Goal: Transaction & Acquisition: Purchase product/service

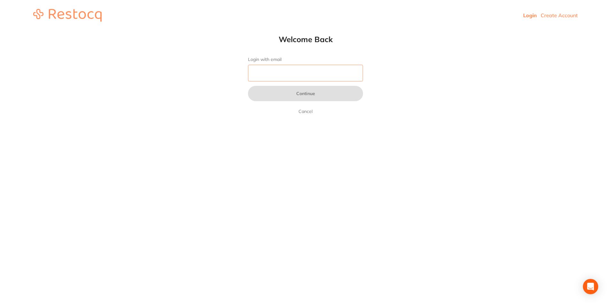
click at [293, 73] on input "Login with email" at bounding box center [305, 73] width 115 height 17
type input "[EMAIL_ADDRESS][DOMAIN_NAME]"
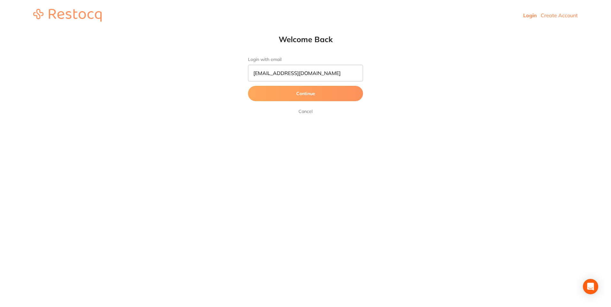
click at [297, 96] on button "Continue" at bounding box center [305, 93] width 115 height 15
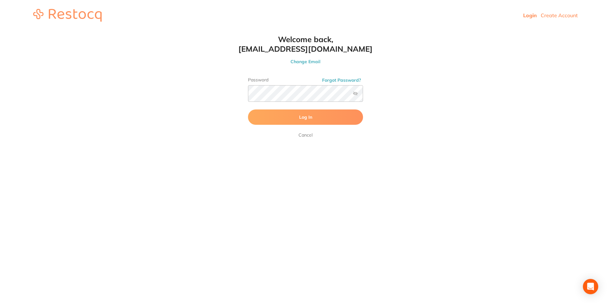
click at [293, 119] on button "Log In" at bounding box center [305, 117] width 115 height 15
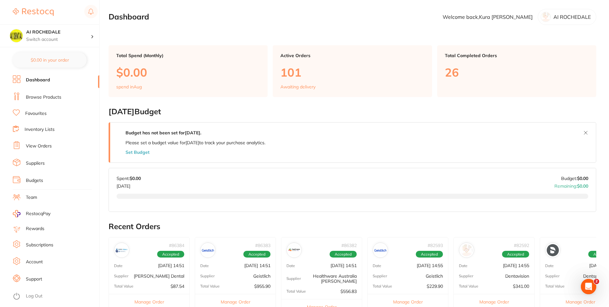
click at [50, 97] on link "Browse Products" at bounding box center [43, 97] width 35 height 6
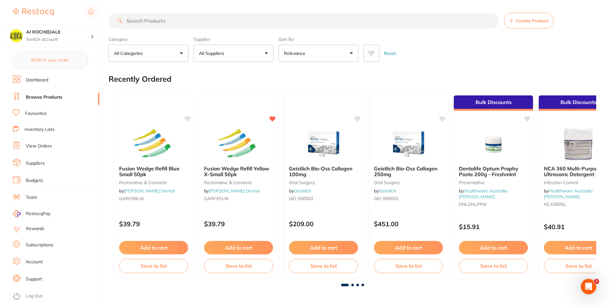
click at [373, 57] on icon at bounding box center [371, 53] width 7 height 6
click at [245, 250] on button "Add to cart" at bounding box center [239, 249] width 70 height 14
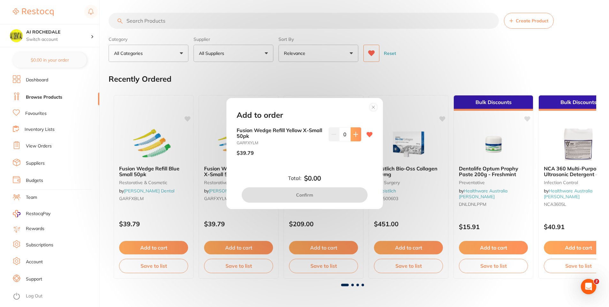
click at [352, 133] on button at bounding box center [356, 134] width 11 height 14
type input "1"
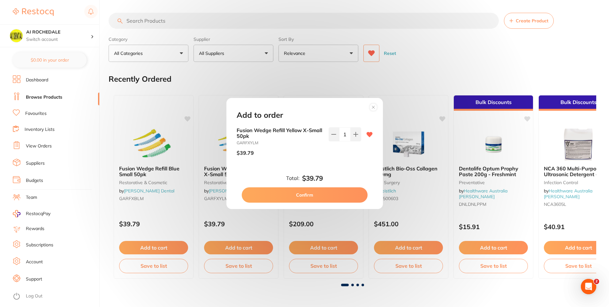
click at [373, 110] on circle at bounding box center [373, 107] width 7 height 7
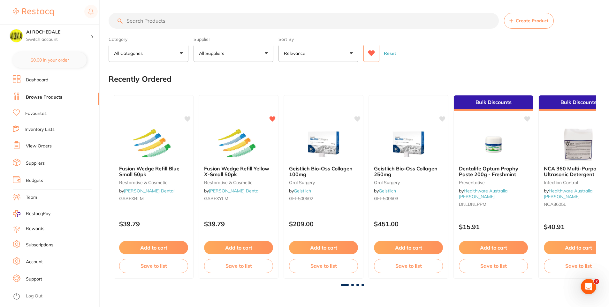
click at [215, 56] on p "All Suppliers" at bounding box center [213, 53] width 28 height 6
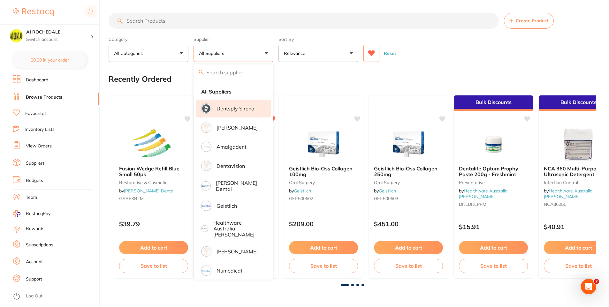
click at [228, 108] on p "Dentsply Sirona" at bounding box center [236, 109] width 38 height 6
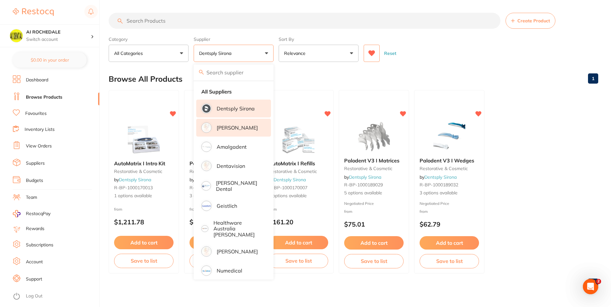
click at [232, 131] on p "[PERSON_NAME]" at bounding box center [237, 128] width 41 height 6
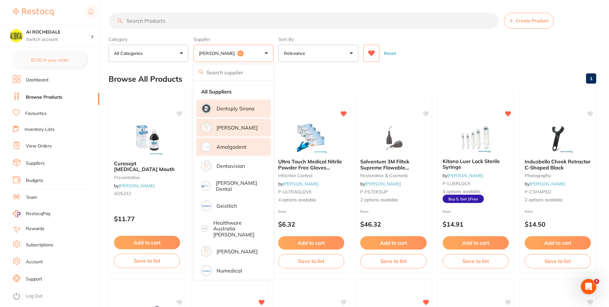
click at [233, 149] on p "Amalgadent" at bounding box center [232, 147] width 30 height 6
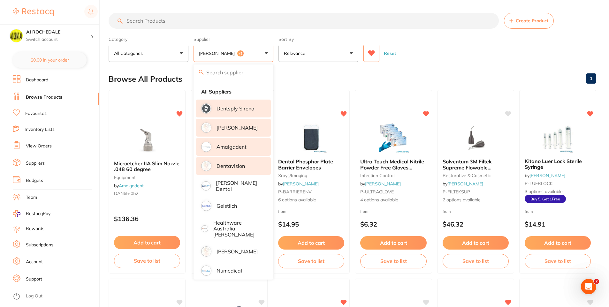
click at [229, 170] on li "Dentavision" at bounding box center [233, 166] width 75 height 18
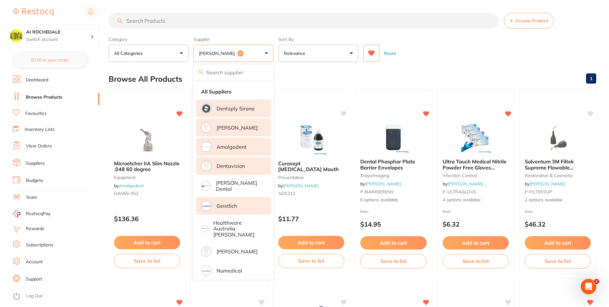
click at [233, 184] on p "[PERSON_NAME] Dental" at bounding box center [239, 186] width 46 height 12
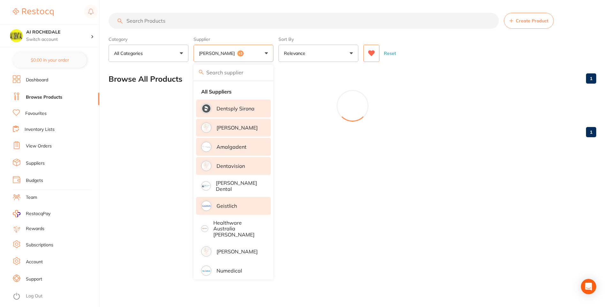
click at [228, 204] on p "Geistlich" at bounding box center [227, 206] width 20 height 6
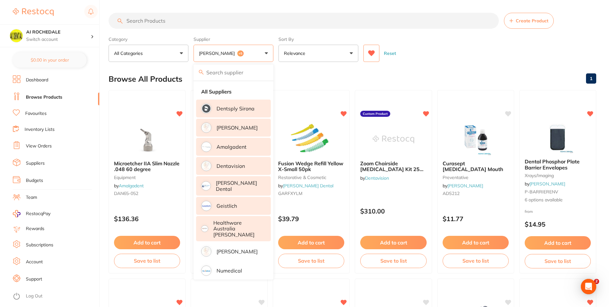
click at [232, 225] on p "Healthware Australia [PERSON_NAME]" at bounding box center [237, 229] width 49 height 18
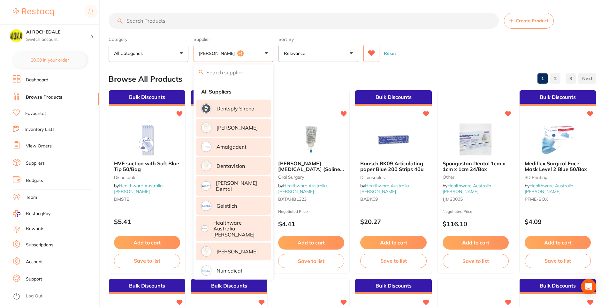
click at [231, 249] on p "[PERSON_NAME]" at bounding box center [237, 252] width 41 height 6
click at [239, 90] on li "All Suppliers" at bounding box center [233, 91] width 75 height 13
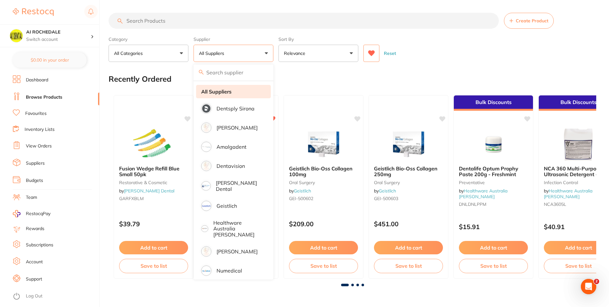
click at [239, 90] on li "All Suppliers" at bounding box center [233, 91] width 75 height 13
click at [227, 92] on strong "All Suppliers" at bounding box center [216, 92] width 30 height 6
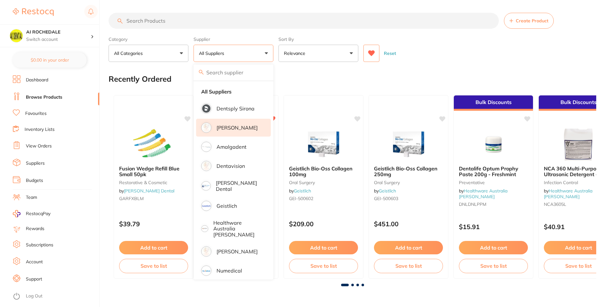
click at [240, 112] on li "Dentsply Sirona" at bounding box center [233, 109] width 75 height 18
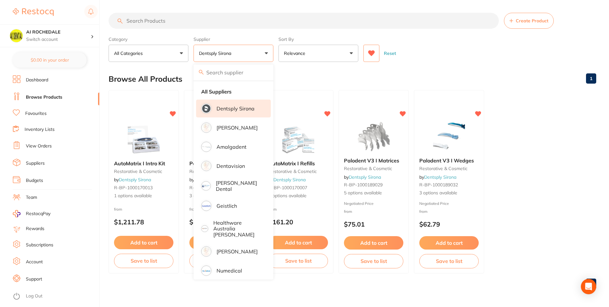
click at [241, 110] on p "Dentsply Sirona" at bounding box center [236, 109] width 38 height 6
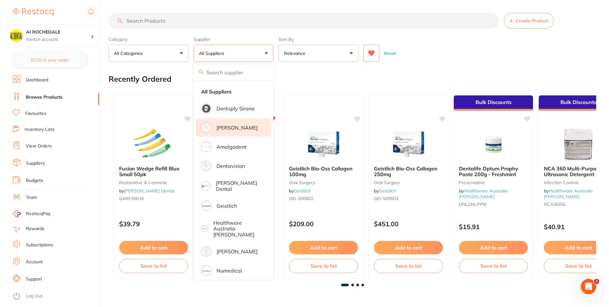
click at [241, 128] on p "[PERSON_NAME]" at bounding box center [237, 128] width 41 height 6
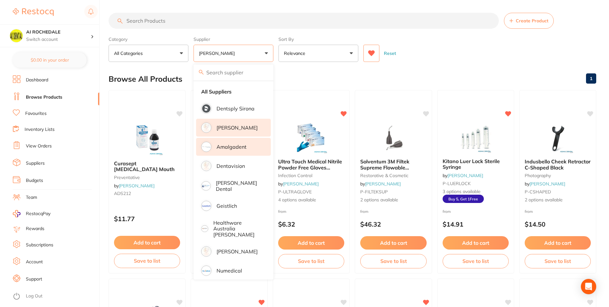
click at [237, 147] on p "Amalgadent" at bounding box center [232, 147] width 30 height 6
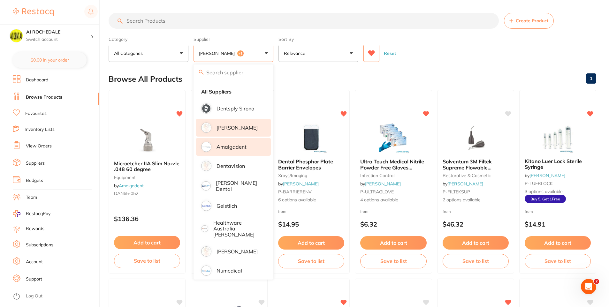
click at [248, 108] on p "Dentsply Sirona" at bounding box center [236, 109] width 38 height 6
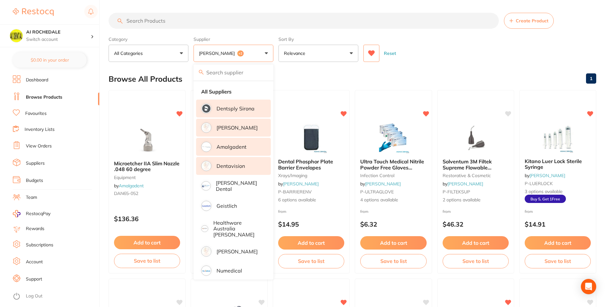
click at [235, 167] on p "Dentavision" at bounding box center [231, 166] width 28 height 6
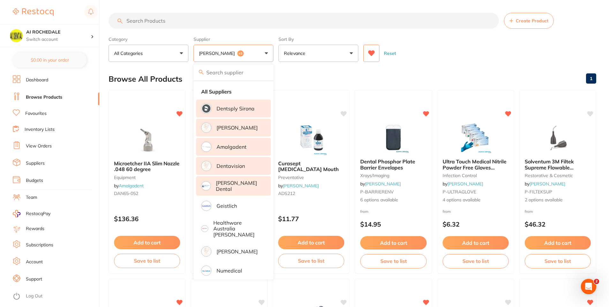
click at [234, 188] on p "[PERSON_NAME] Dental" at bounding box center [239, 186] width 46 height 12
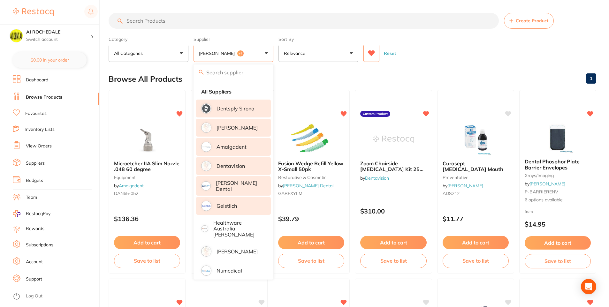
click at [234, 206] on p "Geistlich" at bounding box center [227, 206] width 20 height 6
click at [239, 223] on p "Healthware Australia [PERSON_NAME]" at bounding box center [237, 229] width 49 height 18
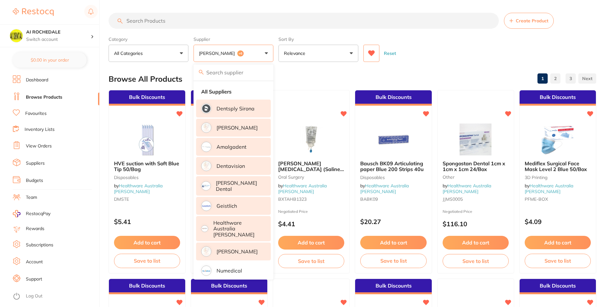
click at [244, 249] on p "[PERSON_NAME]" at bounding box center [237, 252] width 41 height 6
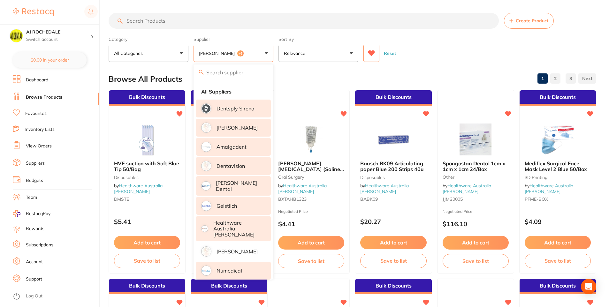
click at [240, 268] on p "Numedical" at bounding box center [230, 271] width 26 height 6
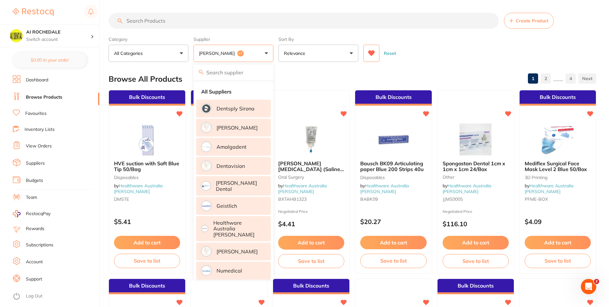
click at [248, 249] on p "[PERSON_NAME]" at bounding box center [237, 252] width 41 height 6
click at [249, 249] on p "[PERSON_NAME]" at bounding box center [237, 252] width 41 height 6
click at [441, 54] on div "Reset" at bounding box center [478, 51] width 228 height 22
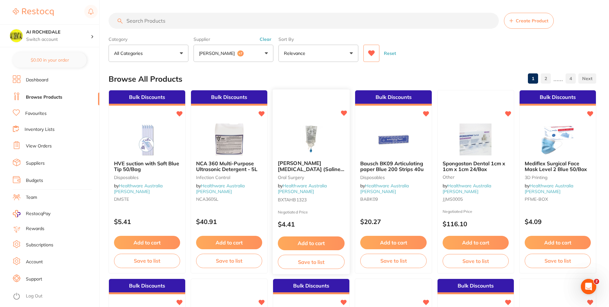
click at [290, 240] on button "Add to cart" at bounding box center [311, 244] width 67 height 14
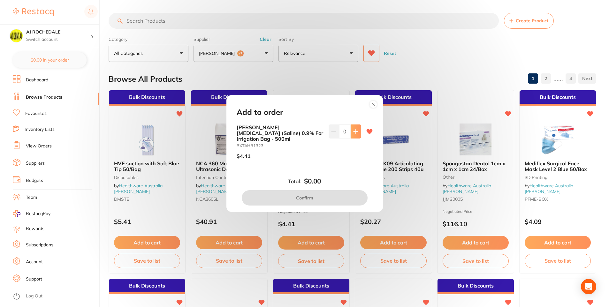
click at [355, 134] on icon at bounding box center [355, 131] width 5 height 5
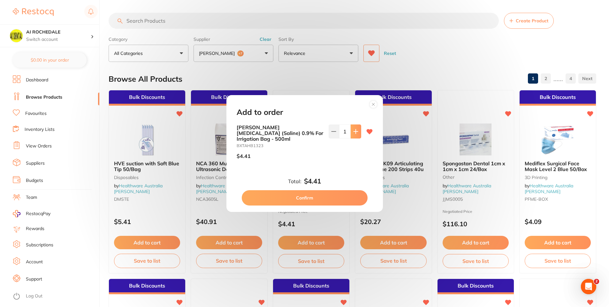
click at [355, 134] on icon at bounding box center [355, 131] width 5 height 5
type input "4"
click at [337, 194] on button "Confirm" at bounding box center [305, 197] width 126 height 15
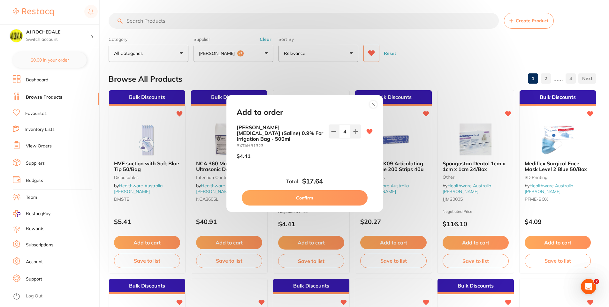
checkbox input "false"
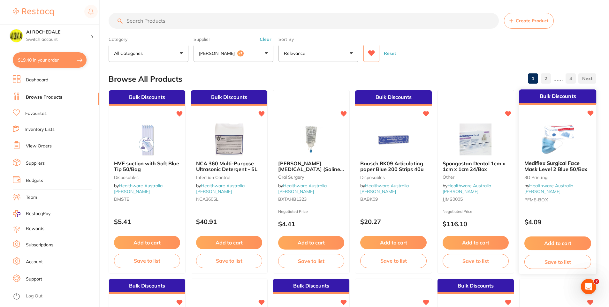
click at [573, 243] on button "Add to cart" at bounding box center [558, 244] width 67 height 14
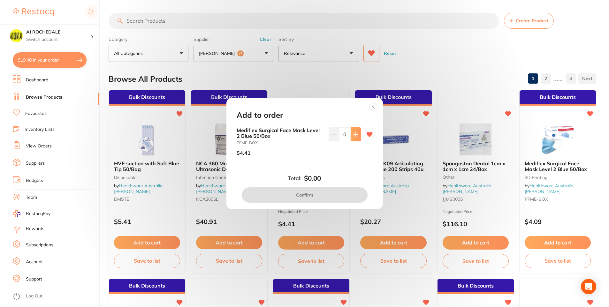
click at [351, 135] on button at bounding box center [356, 134] width 11 height 14
type input "1"
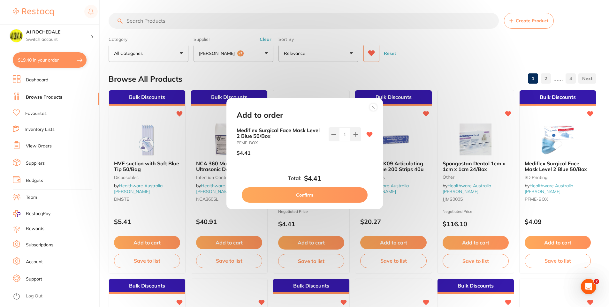
click at [337, 196] on button "Confirm" at bounding box center [305, 195] width 126 height 15
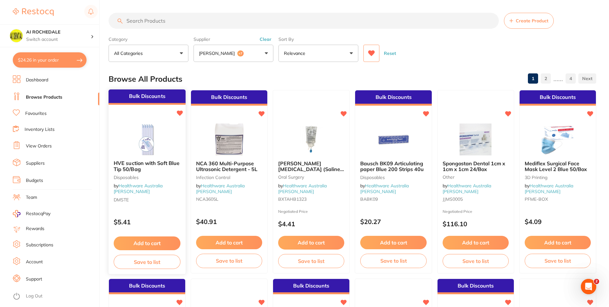
click at [154, 170] on b "HVE suction with Soft Blue Tip 50/Bag" at bounding box center [147, 166] width 67 height 12
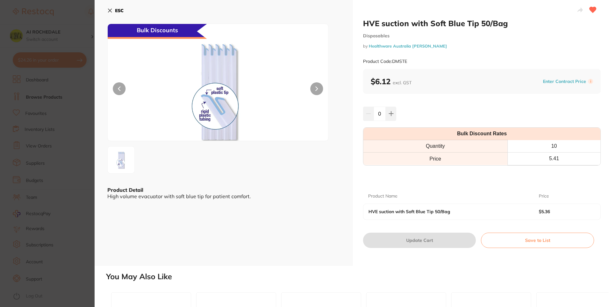
click at [312, 85] on button at bounding box center [316, 88] width 13 height 13
click at [316, 90] on button at bounding box center [316, 88] width 13 height 13
drag, startPoint x: 110, startPoint y: 11, endPoint x: 169, endPoint y: 13, distance: 58.8
click at [110, 11] on icon at bounding box center [109, 10] width 5 height 5
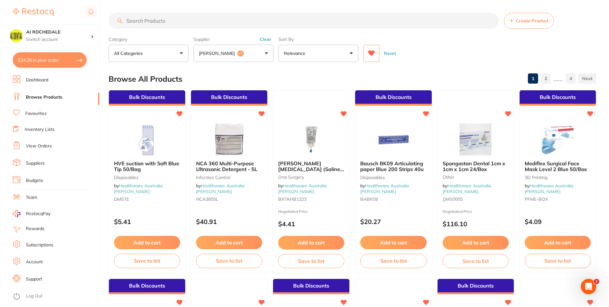
click at [230, 21] on input "search" at bounding box center [304, 21] width 390 height 16
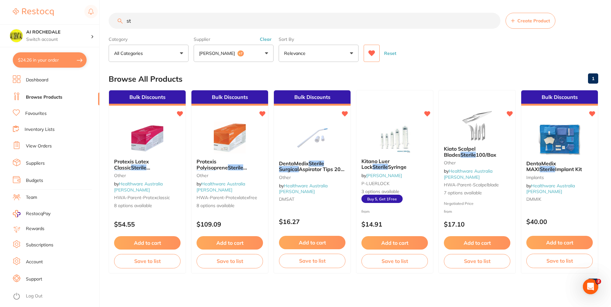
type input "s"
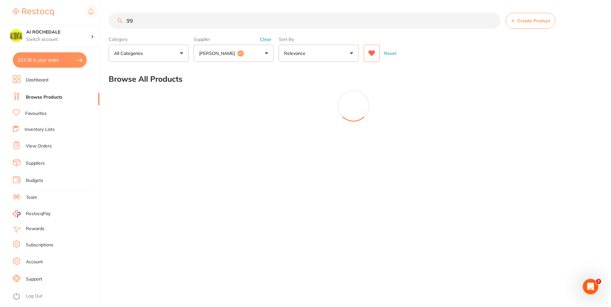
type input "9"
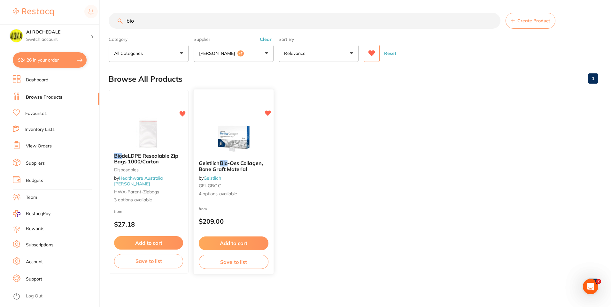
type input "bio"
click at [253, 215] on div "from $209.00" at bounding box center [234, 216] width 80 height 23
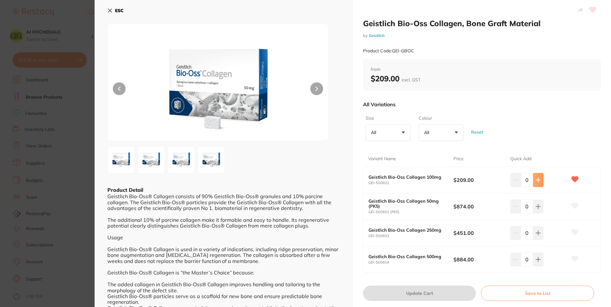
click at [536, 179] on icon at bounding box center [538, 180] width 5 height 5
type input "1"
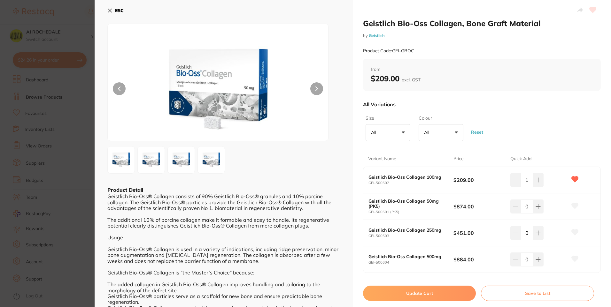
click at [462, 291] on button "Update Cart" at bounding box center [419, 293] width 113 height 15
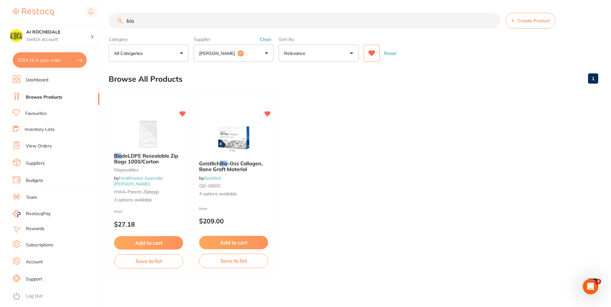
click at [249, 20] on input "bio" at bounding box center [305, 21] width 392 height 16
type input "b"
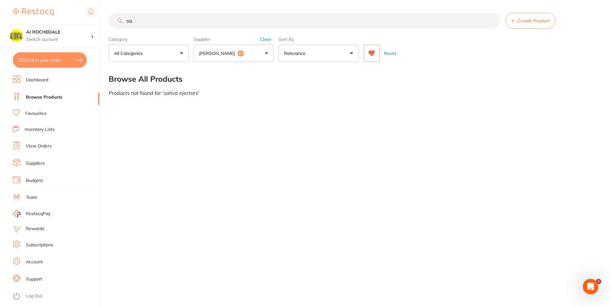
type input "s"
type input "c"
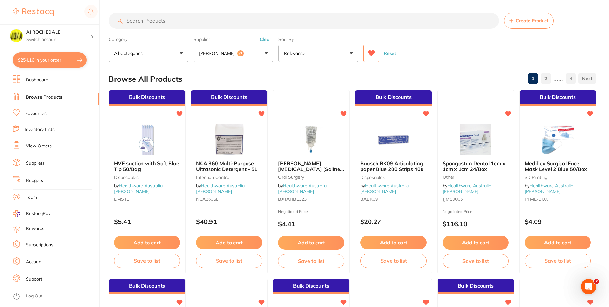
click at [246, 56] on button "Adam Dental +7" at bounding box center [234, 53] width 80 height 17
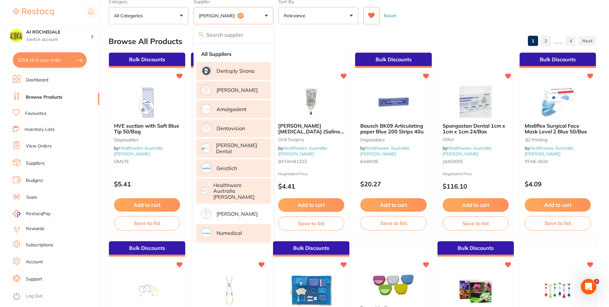
scroll to position [32, 0]
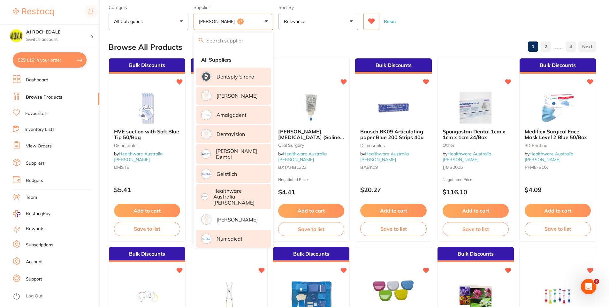
click at [288, 36] on div "Browse All Products 1 2 ...... 4" at bounding box center [353, 46] width 488 height 21
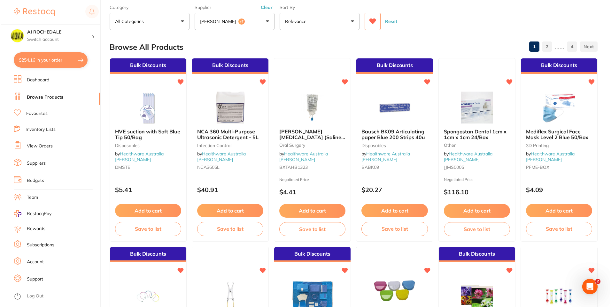
scroll to position [0, 0]
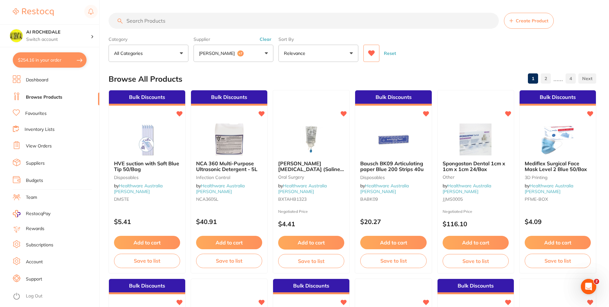
click at [187, 25] on input "search" at bounding box center [304, 21] width 390 height 16
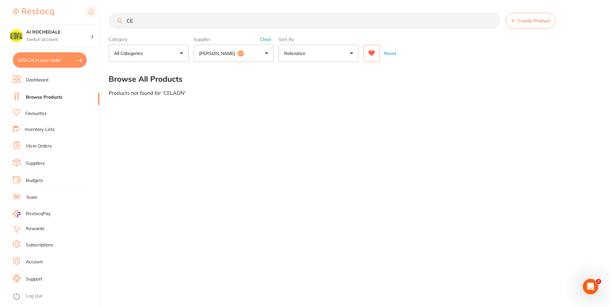
type input "C"
type input "c"
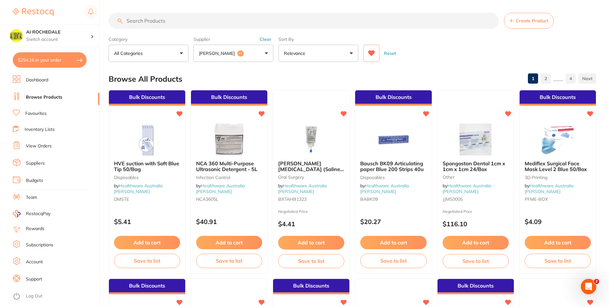
click at [369, 52] on icon at bounding box center [371, 53] width 7 height 6
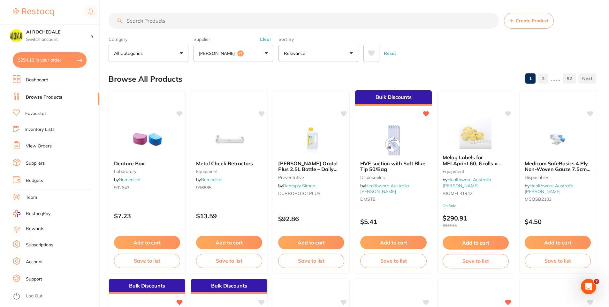
click at [328, 22] on input "search" at bounding box center [304, 21] width 390 height 16
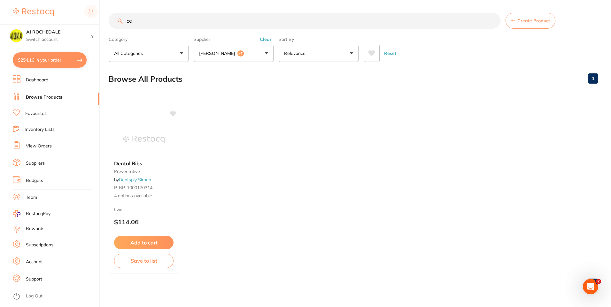
type input "c"
click at [370, 57] on button at bounding box center [372, 53] width 16 height 17
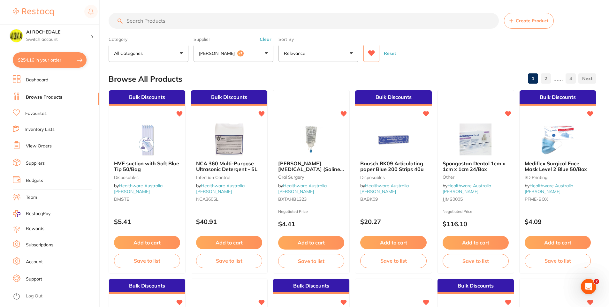
click at [138, 22] on input "search" at bounding box center [304, 21] width 390 height 16
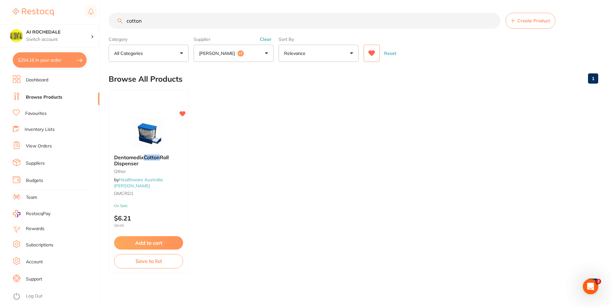
type input "cotton"
click at [369, 53] on icon at bounding box center [371, 53] width 7 height 6
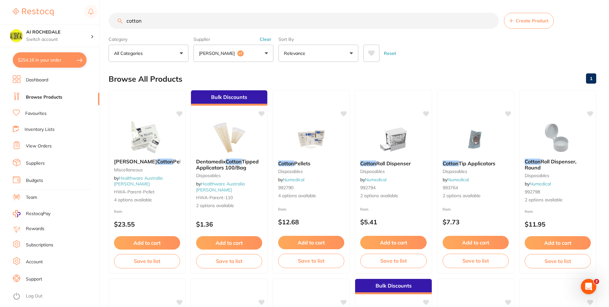
click at [364, 45] on button at bounding box center [372, 53] width 16 height 17
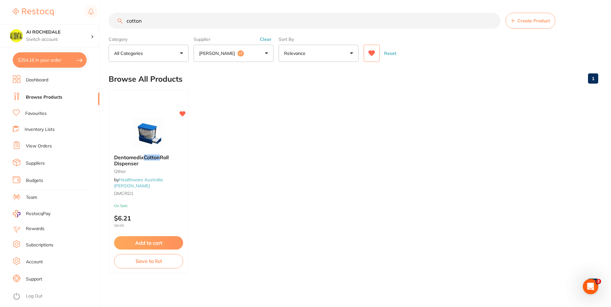
click at [313, 23] on input "cotton" at bounding box center [305, 21] width 392 height 16
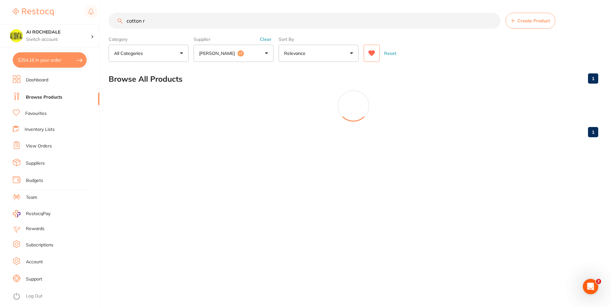
type input "cotton r"
click at [371, 56] on icon at bounding box center [371, 53] width 7 height 6
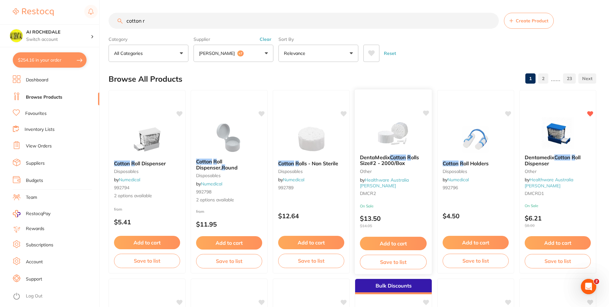
click at [387, 242] on button "Add to cart" at bounding box center [393, 244] width 67 height 14
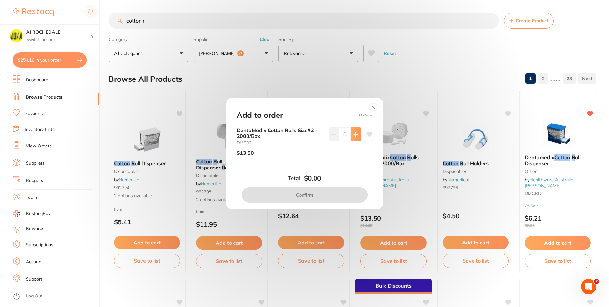
click at [355, 133] on icon at bounding box center [356, 134] width 4 height 4
type input "1"
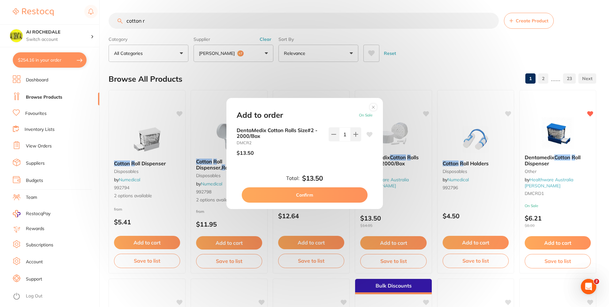
click at [335, 197] on button "Confirm" at bounding box center [305, 195] width 126 height 15
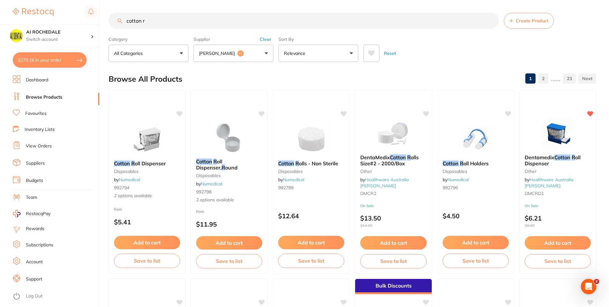
click at [251, 22] on input "cotton r" at bounding box center [304, 21] width 390 height 16
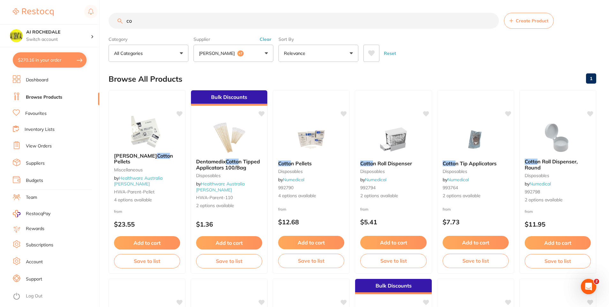
type input "c"
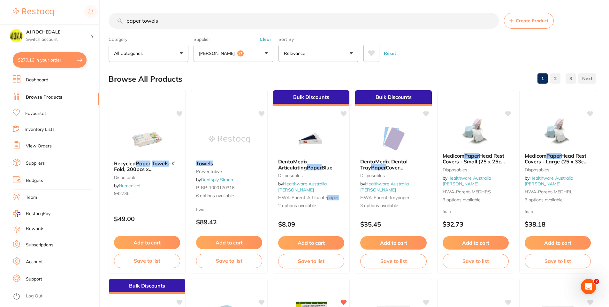
click at [372, 52] on icon at bounding box center [371, 53] width 7 height 6
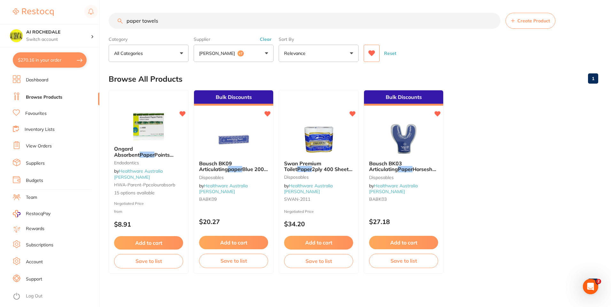
click at [372, 52] on icon at bounding box center [371, 53] width 7 height 6
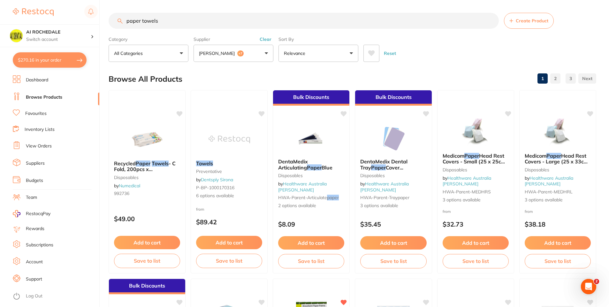
click at [219, 19] on input "paper towels" at bounding box center [304, 21] width 390 height 16
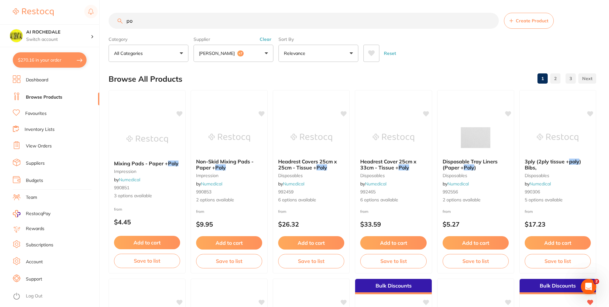
type input "p"
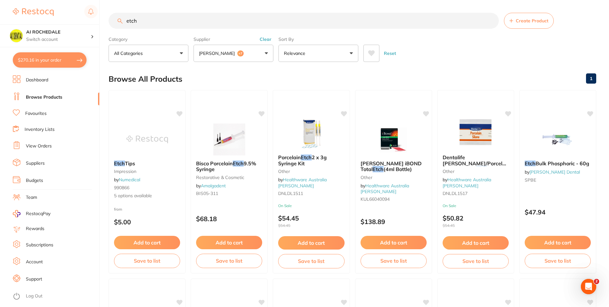
click at [368, 50] on icon at bounding box center [371, 53] width 7 height 6
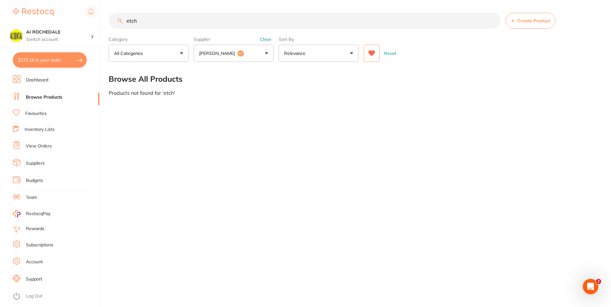
click at [368, 50] on icon at bounding box center [371, 53] width 7 height 6
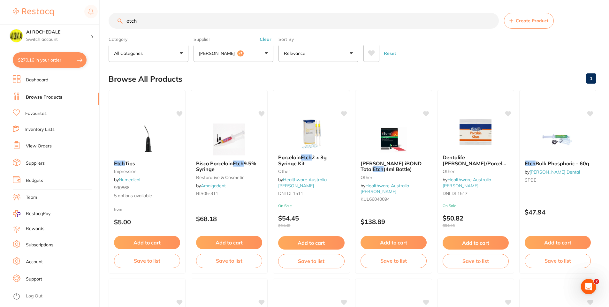
click at [166, 24] on input "etch" at bounding box center [304, 21] width 390 height 16
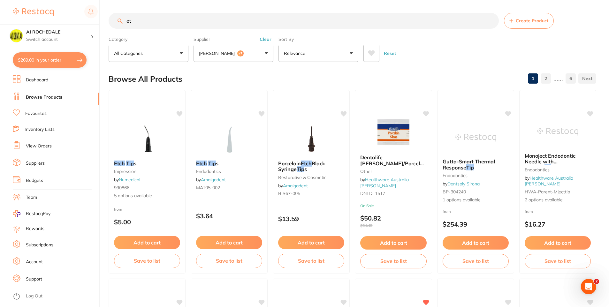
type input "e"
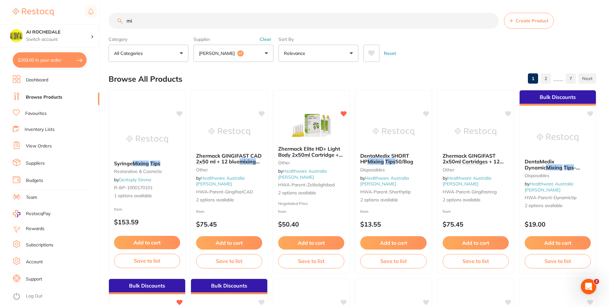
type input "m"
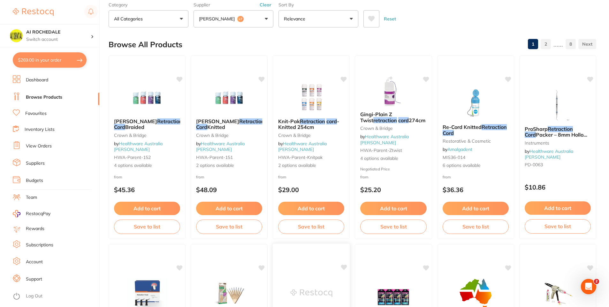
scroll to position [32, 0]
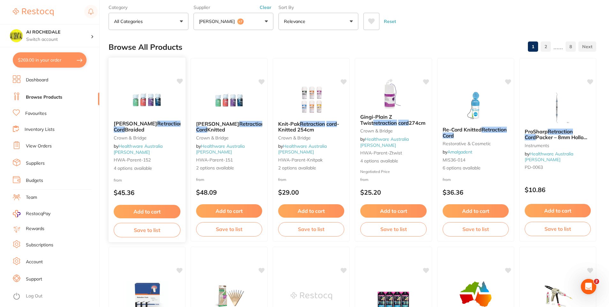
type input "retraction cord 0"
click at [160, 140] on small "Crown & Bridge" at bounding box center [147, 137] width 67 height 5
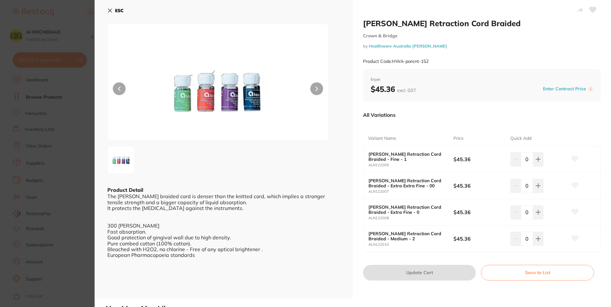
click at [111, 10] on icon at bounding box center [109, 10] width 5 height 5
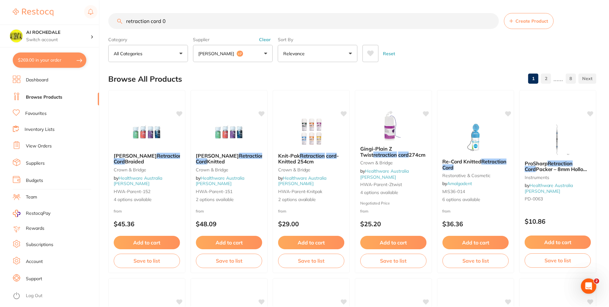
scroll to position [32, 0]
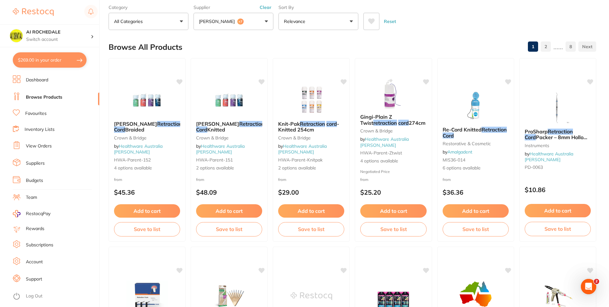
click at [332, 175] on div "Knit-Pak Retraction cord - Knitted 254cm Crown & Bridge by Healthware Australia…" at bounding box center [311, 146] width 76 height 60
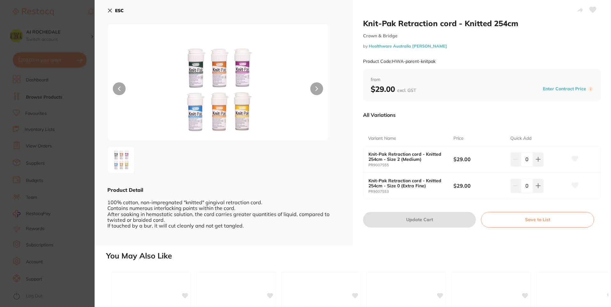
click at [110, 9] on icon at bounding box center [109, 10] width 5 height 5
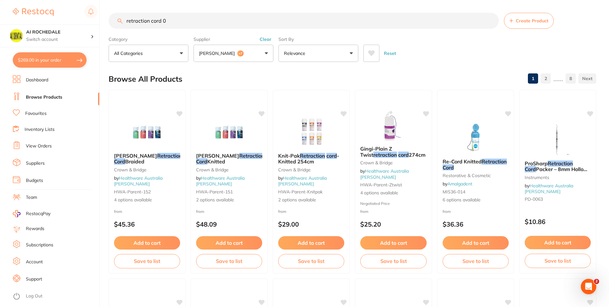
click at [270, 22] on input "retraction cord 0" at bounding box center [304, 21] width 390 height 16
type input "r"
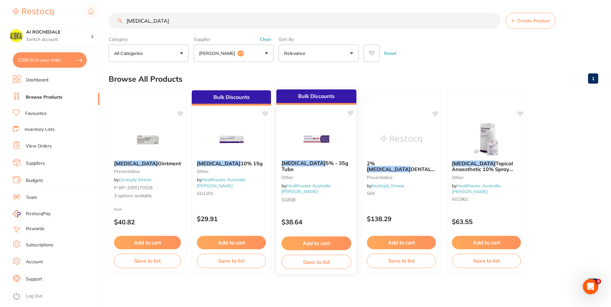
type input "[MEDICAL_DATA]"
click at [299, 244] on button "Add to cart" at bounding box center [316, 244] width 70 height 14
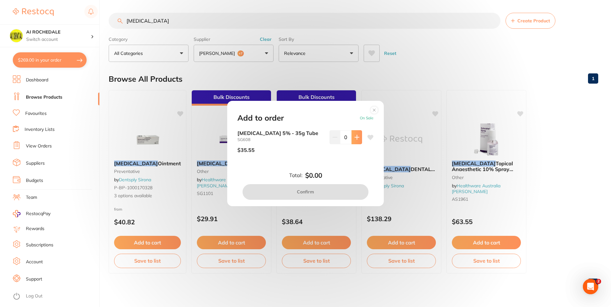
click at [352, 137] on button at bounding box center [356, 137] width 11 height 14
type input "1"
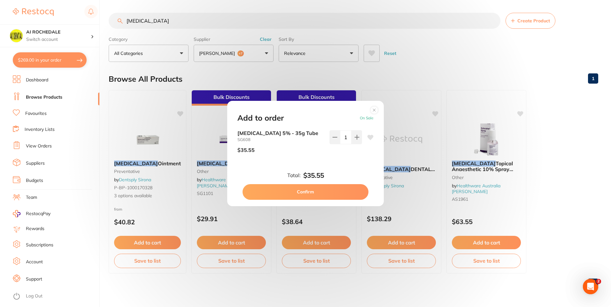
click at [371, 137] on icon at bounding box center [370, 137] width 6 height 5
click at [343, 194] on button "Confirm" at bounding box center [306, 191] width 126 height 15
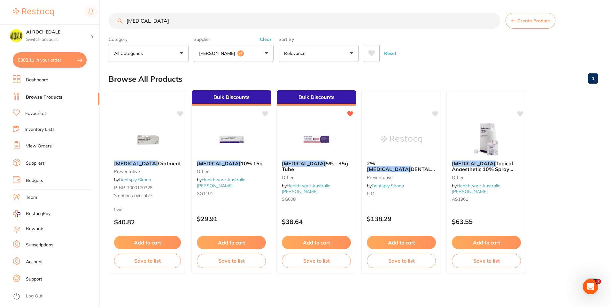
click at [289, 20] on input "[MEDICAL_DATA]" at bounding box center [305, 21] width 392 height 16
type input "x"
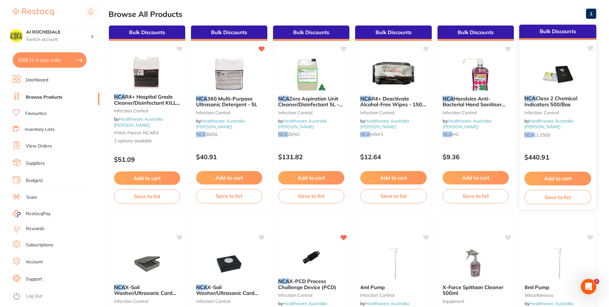
scroll to position [64, 0]
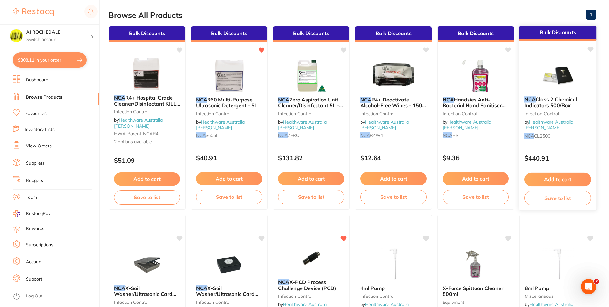
type input "NCA"
click at [563, 181] on button "Add to cart" at bounding box center [558, 180] width 67 height 14
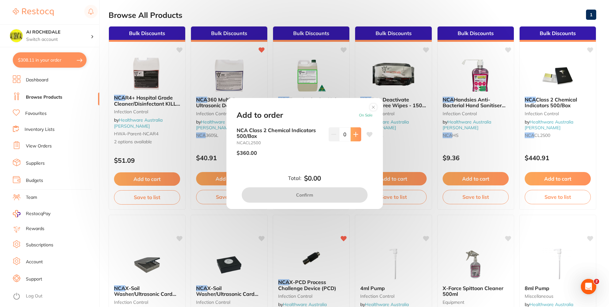
scroll to position [0, 0]
click at [351, 131] on button at bounding box center [356, 134] width 11 height 14
type input "1"
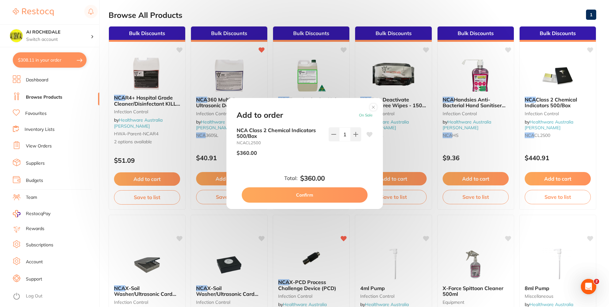
click at [328, 193] on button "Confirm" at bounding box center [305, 195] width 126 height 15
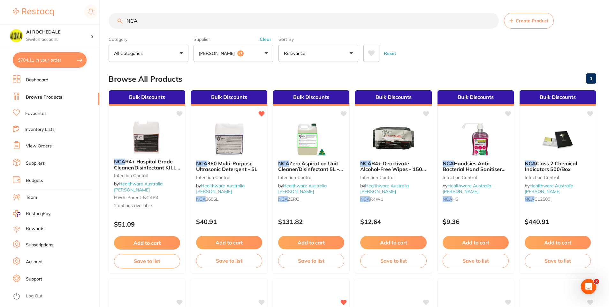
click at [234, 23] on input "NCA" at bounding box center [304, 21] width 390 height 16
type input "N"
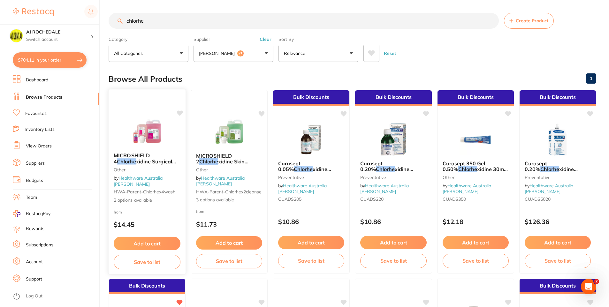
type input "chlorhe"
click at [165, 227] on p "$14.45" at bounding box center [147, 224] width 67 height 7
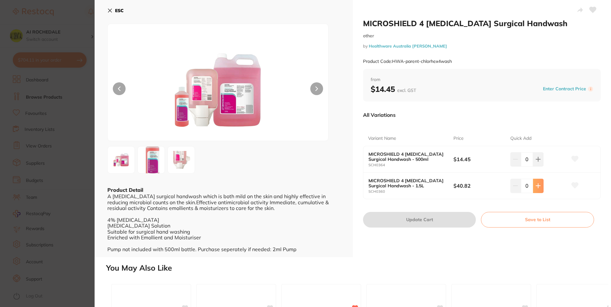
click at [536, 186] on icon at bounding box center [538, 185] width 5 height 5
type input "1"
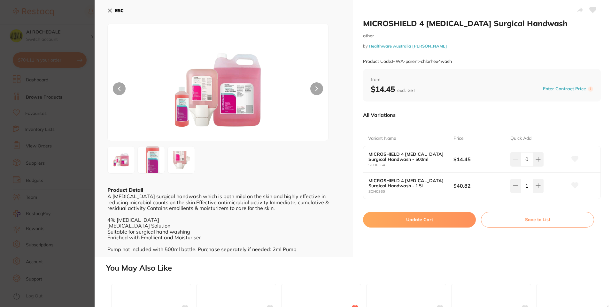
click at [445, 220] on button "Update Cart" at bounding box center [419, 219] width 113 height 15
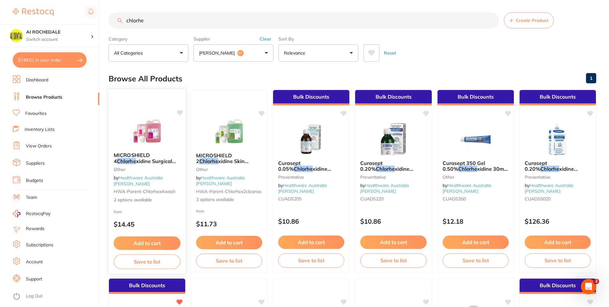
click at [179, 111] on icon at bounding box center [180, 112] width 6 height 5
click at [239, 23] on input "chlorhe" at bounding box center [304, 20] width 390 height 16
type input "c"
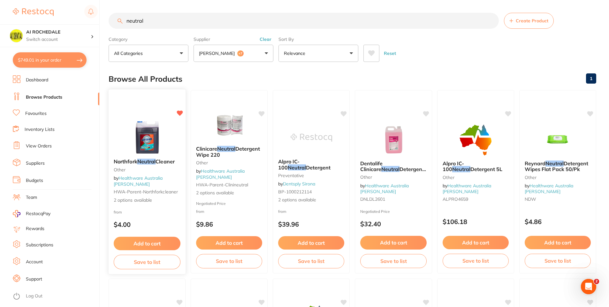
type input "neutral"
click at [168, 245] on button "Add to cart" at bounding box center [147, 244] width 67 height 14
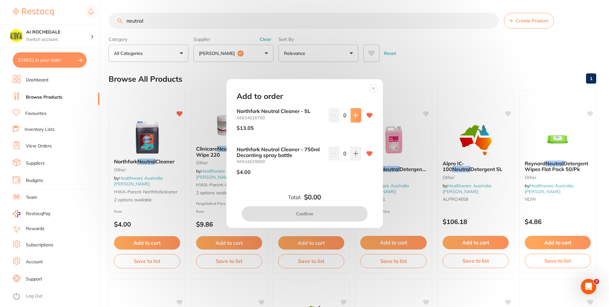
click at [353, 118] on button at bounding box center [356, 115] width 11 height 14
type input "1"
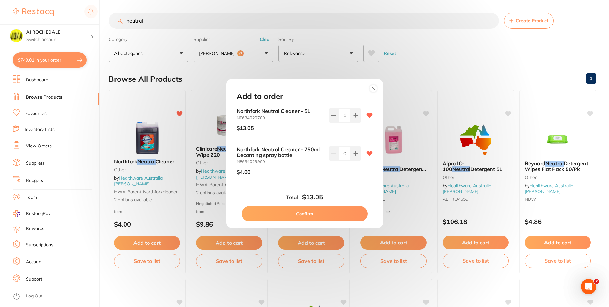
click at [315, 211] on button "Confirm" at bounding box center [305, 213] width 126 height 15
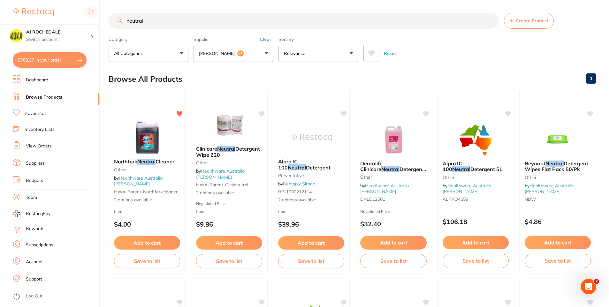
click at [167, 20] on input "neutral" at bounding box center [304, 21] width 390 height 16
type input "n"
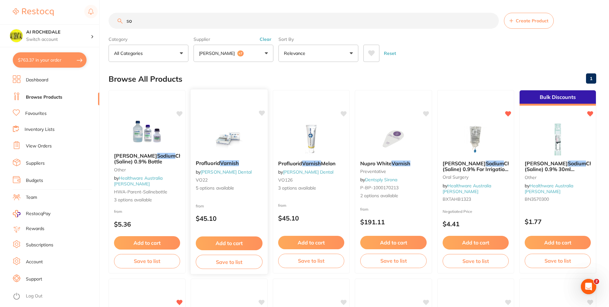
type input "s"
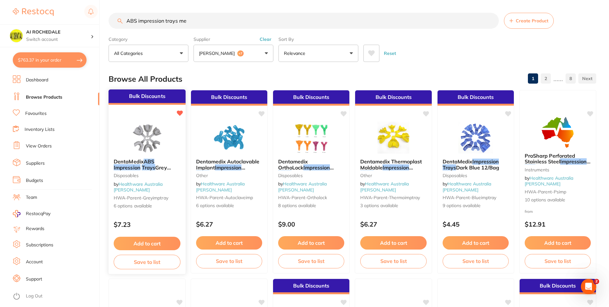
type input "ABS impression trays me"
click at [166, 174] on div "DentaMedix ABS Impression Trays Grey 12/Bag Disposables by Healthware Australia…" at bounding box center [147, 184] width 76 height 60
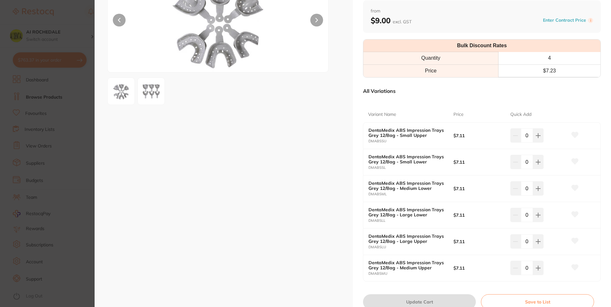
scroll to position [96, 0]
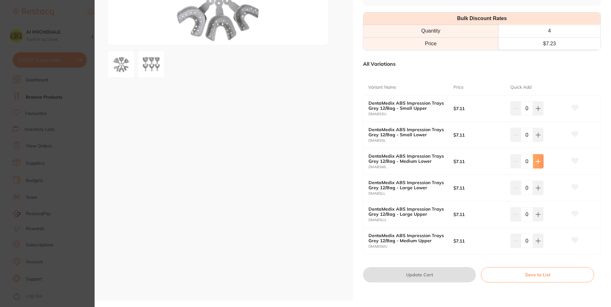
click at [536, 161] on icon at bounding box center [538, 161] width 4 height 4
type input "1"
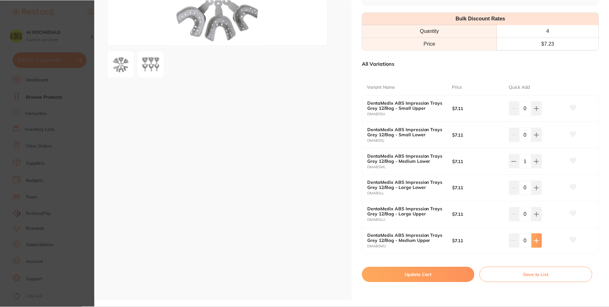
scroll to position [0, 0]
click at [539, 238] on button at bounding box center [538, 241] width 11 height 14
type input "1"
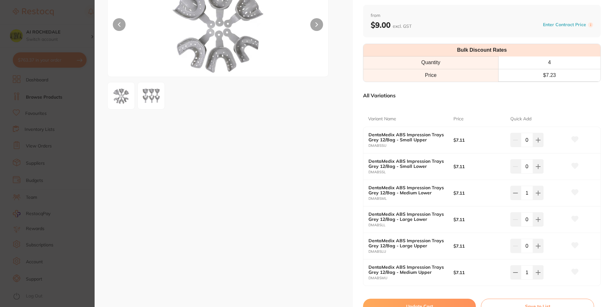
scroll to position [96, 0]
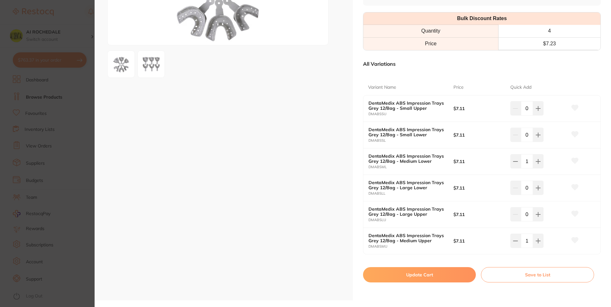
click at [443, 273] on button "Update Cart" at bounding box center [419, 274] width 113 height 15
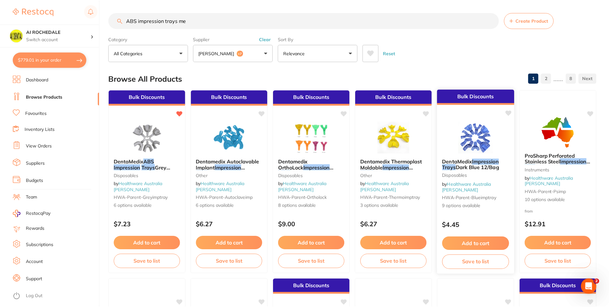
scroll to position [0, 0]
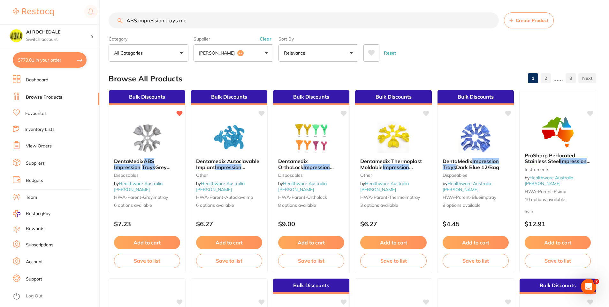
click at [298, 19] on input "ABS impression trays me" at bounding box center [304, 20] width 390 height 16
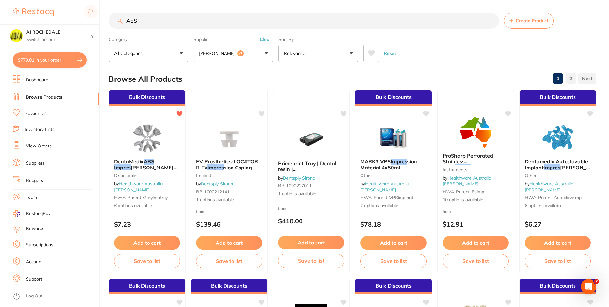
scroll to position [0, 0]
type input "A"
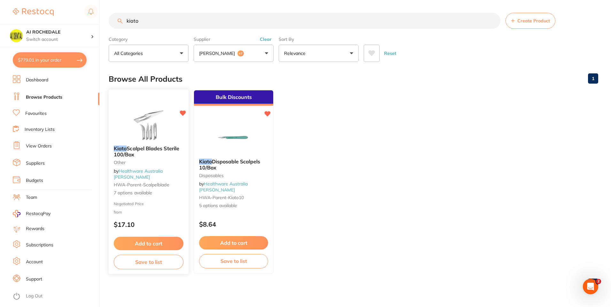
type input "kiato"
click at [173, 165] on small "other" at bounding box center [149, 162] width 70 height 5
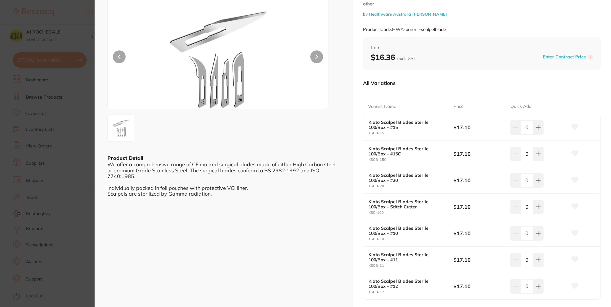
scroll to position [64, 0]
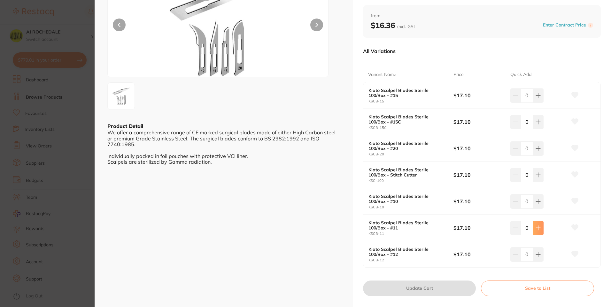
click at [537, 227] on icon at bounding box center [538, 228] width 4 height 4
type input "1"
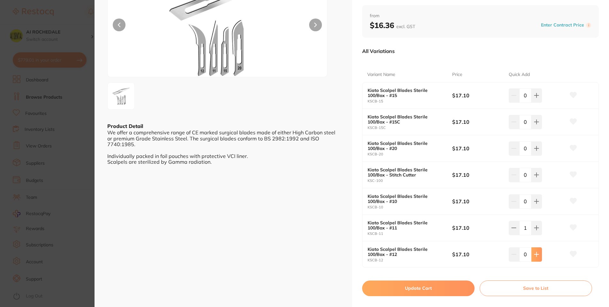
click at [538, 253] on icon at bounding box center [536, 254] width 5 height 5
type input "1"
click at [513, 228] on icon at bounding box center [515, 228] width 4 height 0
type input "0"
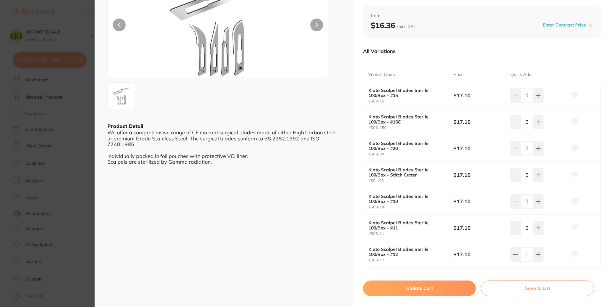
click at [438, 287] on button "Update Cart" at bounding box center [419, 288] width 113 height 15
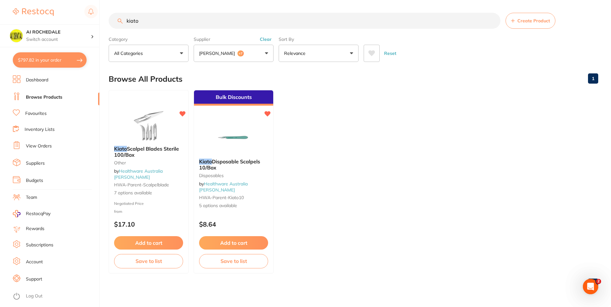
click at [29, 59] on button "$797.82 in your order" at bounding box center [50, 59] width 74 height 15
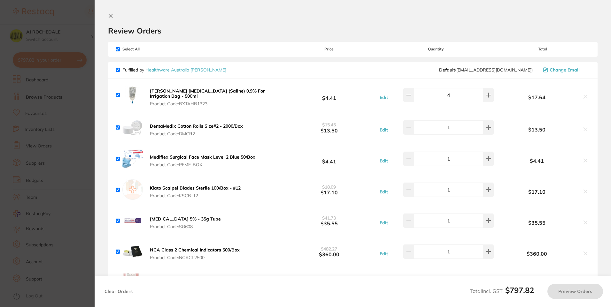
checkbox input "true"
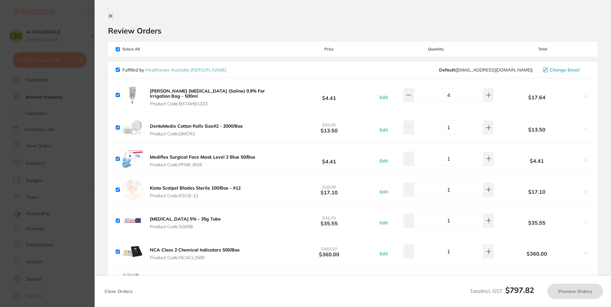
checkbox input "true"
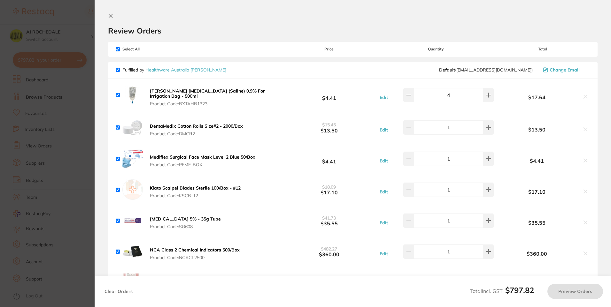
checkbox input "true"
click at [112, 17] on icon at bounding box center [110, 15] width 5 height 5
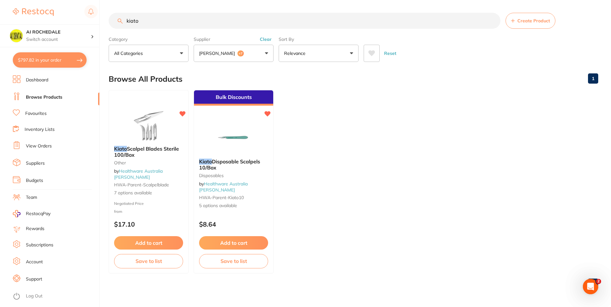
click at [205, 24] on input "kiato" at bounding box center [305, 21] width 392 height 16
type input "k"
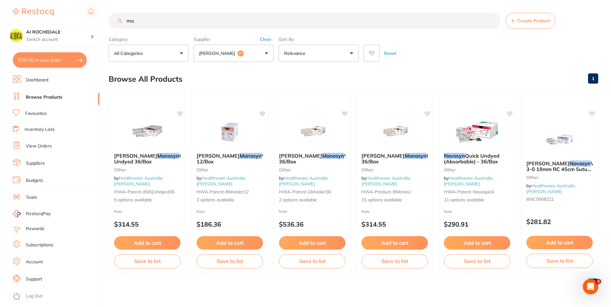
type input "m"
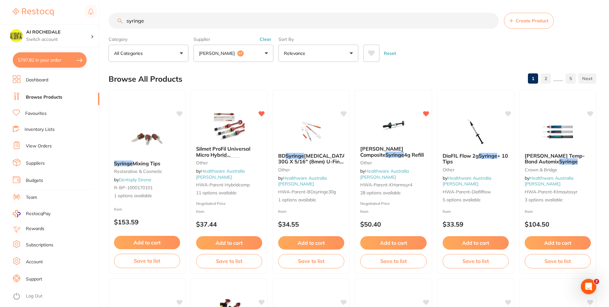
click at [126, 23] on input "syringe" at bounding box center [304, 21] width 390 height 16
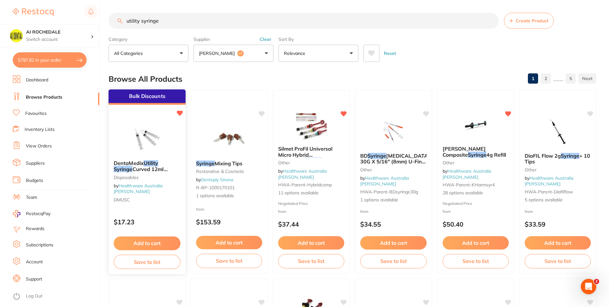
type input "utility syringe"
click at [144, 240] on button "Add to cart" at bounding box center [147, 244] width 67 height 14
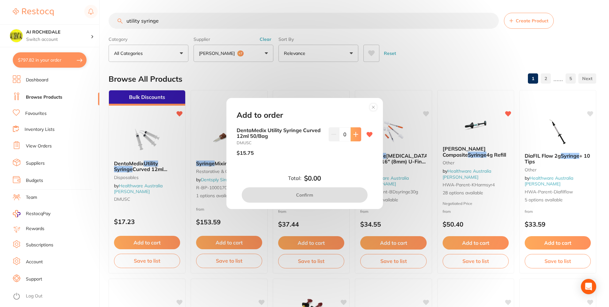
click at [354, 136] on icon at bounding box center [356, 134] width 4 height 4
type input "1"
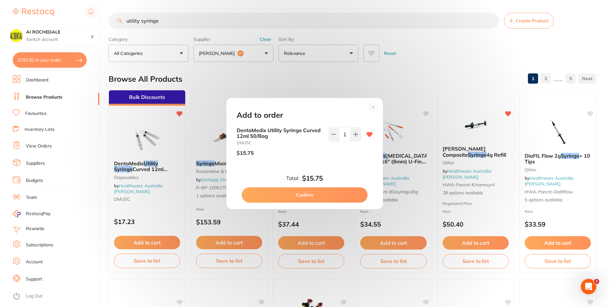
click at [324, 197] on button "Confirm" at bounding box center [305, 195] width 126 height 15
checkbox input "false"
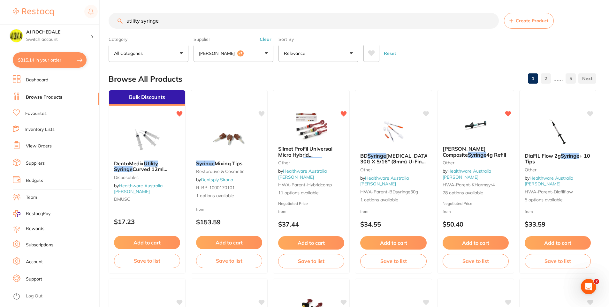
click at [214, 14] on input "utility syringe" at bounding box center [304, 21] width 390 height 16
type input "u"
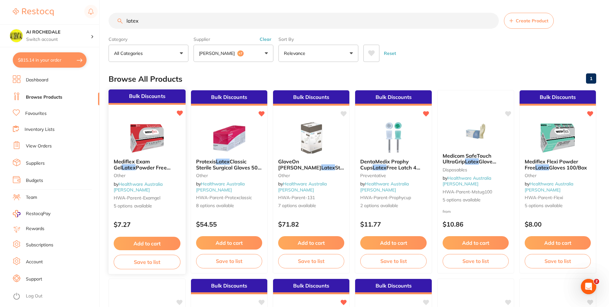
type input "latex"
drag, startPoint x: 152, startPoint y: 212, endPoint x: 218, endPoint y: 220, distance: 66.3
click at [152, 212] on div "Bulk Discounts Mediflex Exam Gel Latex Powder Free Gloves 100/Box other by Heal…" at bounding box center [147, 182] width 77 height 184
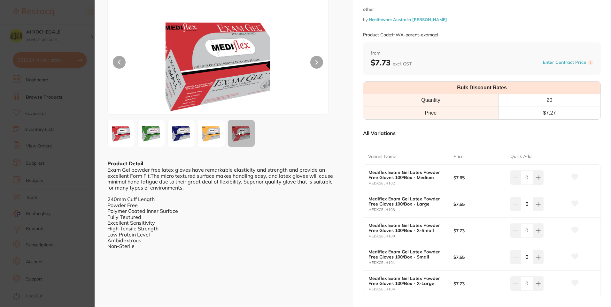
scroll to position [64, 0]
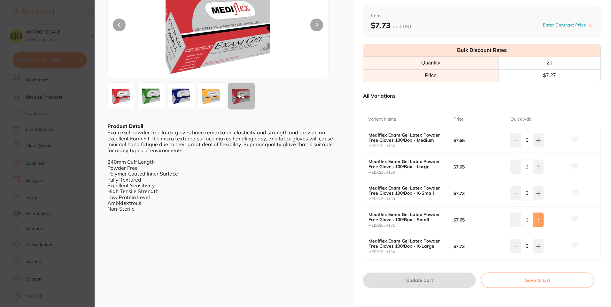
click at [539, 220] on icon at bounding box center [538, 220] width 5 height 5
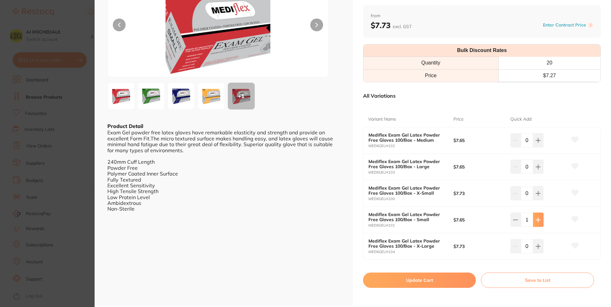
click at [536, 223] on button at bounding box center [538, 220] width 11 height 14
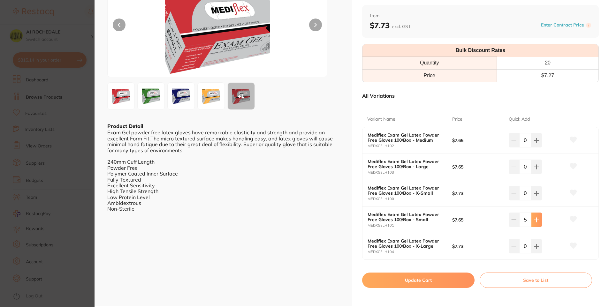
click at [536, 223] on button at bounding box center [537, 220] width 11 height 14
click at [536, 223] on button at bounding box center [538, 220] width 11 height 14
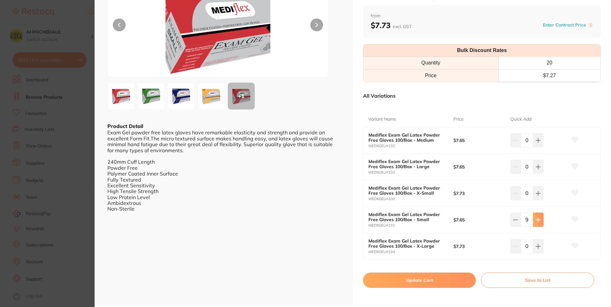
type input "10"
click at [452, 278] on button "Update Cart" at bounding box center [419, 280] width 113 height 15
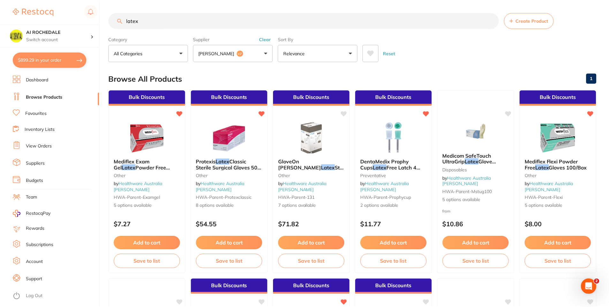
scroll to position [0, 0]
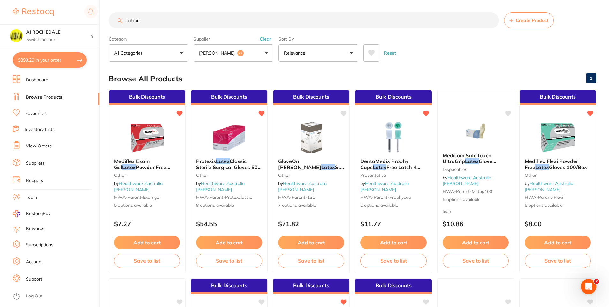
click at [288, 20] on input "latex" at bounding box center [304, 20] width 390 height 16
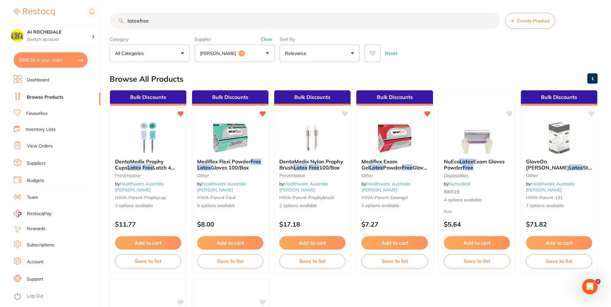
scroll to position [0, 0]
click at [247, 206] on div "Mediflex Flexi Powder Free Latex Gloves 100/Box other by Healthware Australia R…" at bounding box center [229, 184] width 76 height 60
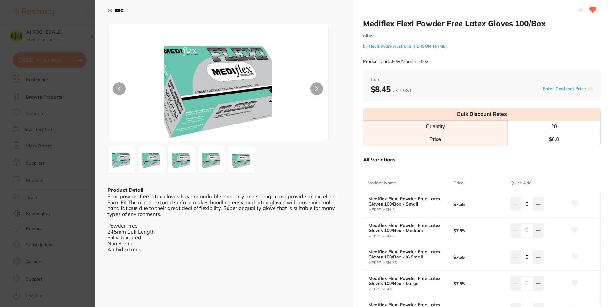
click at [108, 10] on icon at bounding box center [109, 10] width 5 height 5
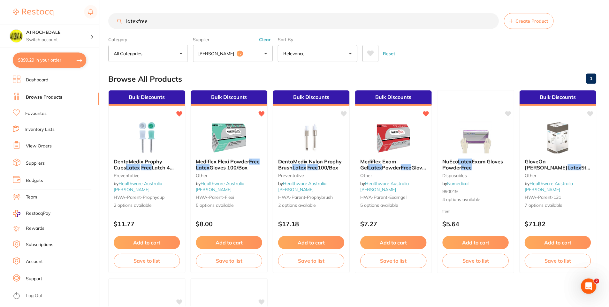
scroll to position [0, 0]
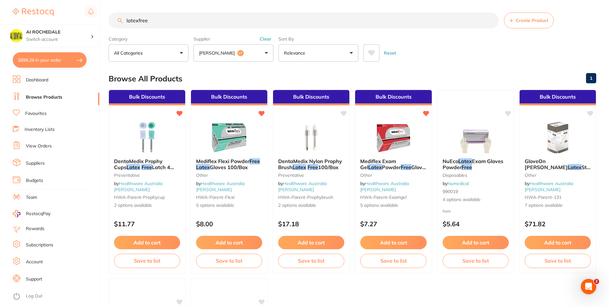
click at [138, 21] on input "latexfree" at bounding box center [304, 20] width 390 height 16
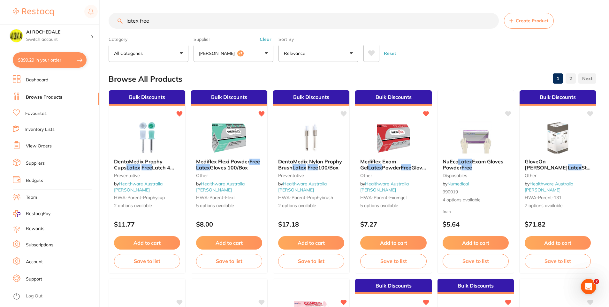
scroll to position [0, 0]
click at [217, 24] on input "latex free" at bounding box center [304, 21] width 390 height 16
type input "l"
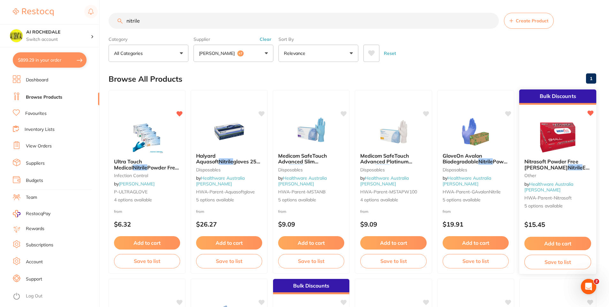
type input "nitrile"
click at [577, 203] on span "5 options available" at bounding box center [558, 206] width 67 height 6
click at [577, 203] on section at bounding box center [304, 153] width 609 height 307
click at [561, 214] on div "$15.45" at bounding box center [558, 222] width 77 height 17
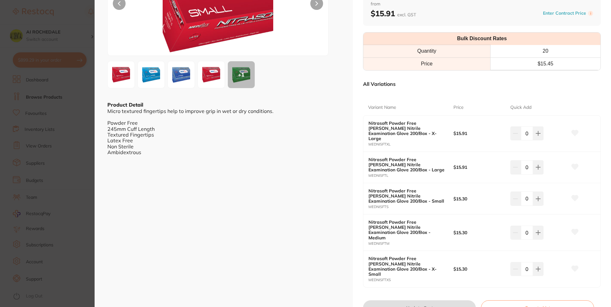
scroll to position [96, 0]
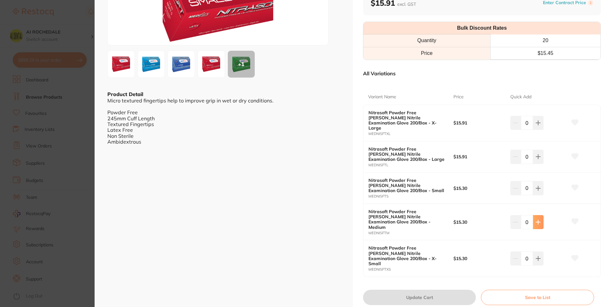
click at [536, 220] on icon at bounding box center [538, 222] width 5 height 5
type input "3"
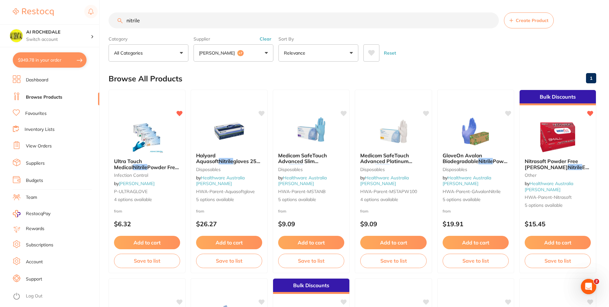
click at [222, 21] on input "nitrile" at bounding box center [304, 20] width 390 height 16
click at [222, 31] on section "nitrile Create Product Category All Categories All Categories disposables Dispo…" at bounding box center [353, 36] width 488 height 49
click at [223, 26] on input "nitrile" at bounding box center [304, 20] width 390 height 16
type input "n"
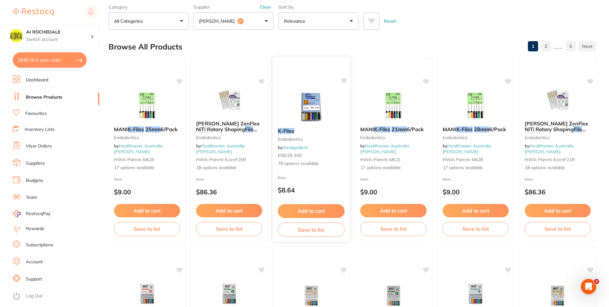
scroll to position [32, 0]
type input "kfile 25mm 35"
click at [163, 177] on div "from $9.00" at bounding box center [147, 188] width 77 height 23
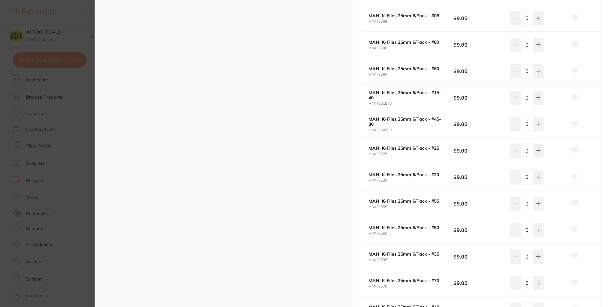
scroll to position [288, 0]
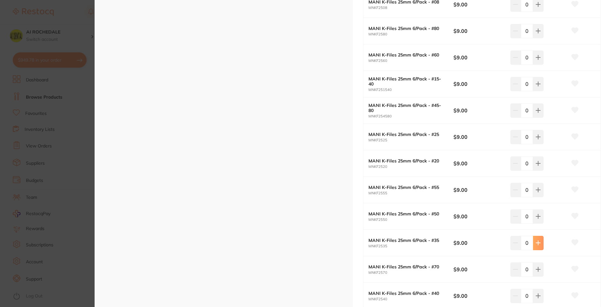
click at [537, 245] on icon at bounding box center [538, 243] width 4 height 4
type input "1"
click at [537, 300] on button at bounding box center [538, 296] width 11 height 14
type input "1"
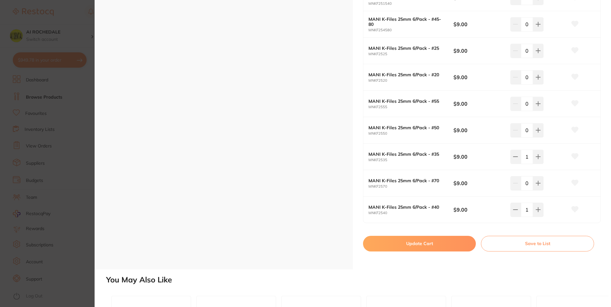
scroll to position [511, 0]
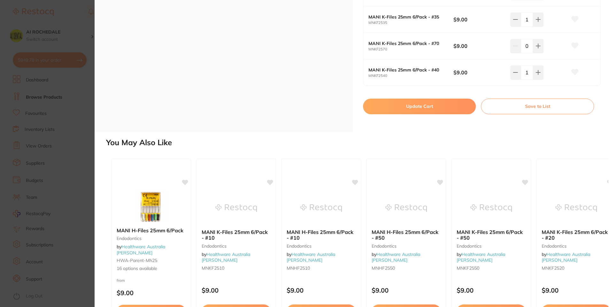
click at [443, 108] on button "Update Cart" at bounding box center [419, 106] width 113 height 15
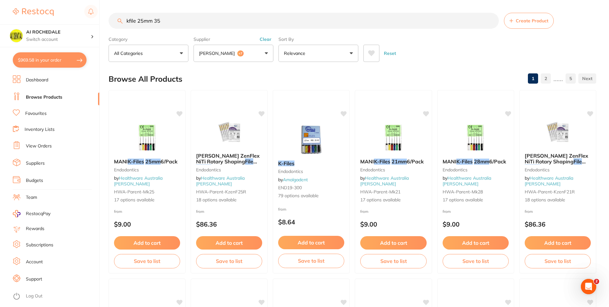
click at [160, 18] on input "kfile 25mm 35" at bounding box center [304, 21] width 390 height 16
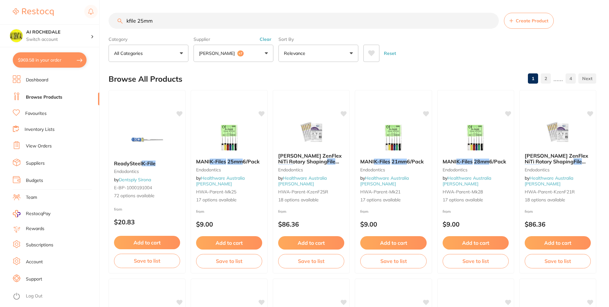
click at [142, 20] on input "kfile 25mm" at bounding box center [304, 21] width 390 height 16
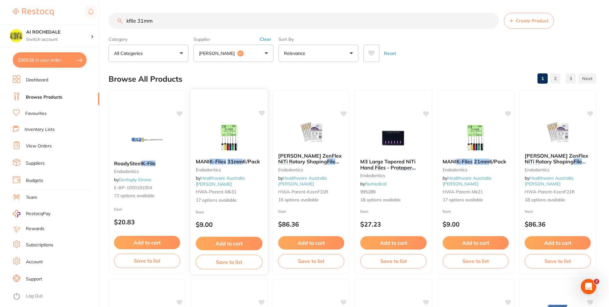
type input "kfile 31mm"
click at [242, 209] on div "from $9.00" at bounding box center [229, 220] width 77 height 23
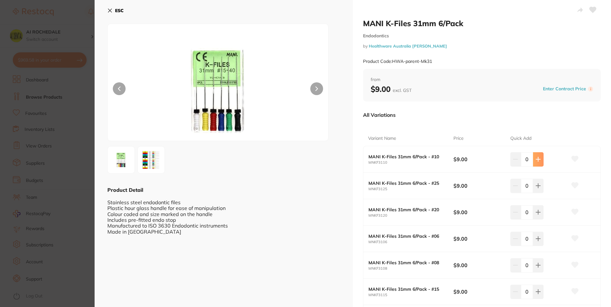
click at [536, 159] on icon at bounding box center [538, 159] width 5 height 5
type input "1"
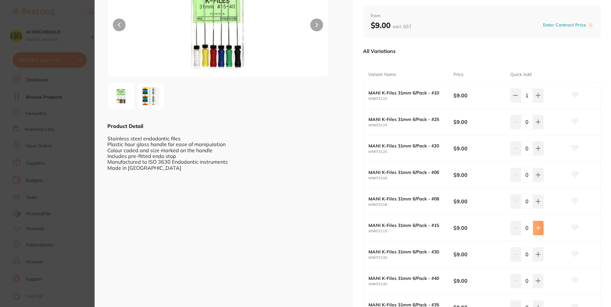
click at [540, 232] on button at bounding box center [538, 228] width 11 height 14
type input "1"
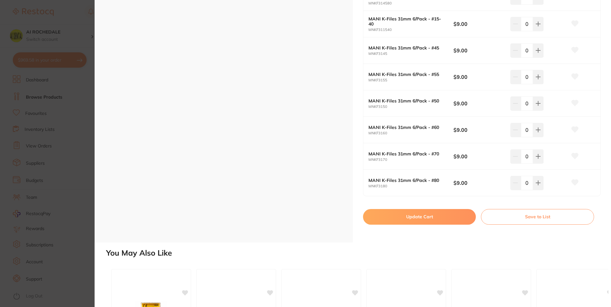
scroll to position [415, 0]
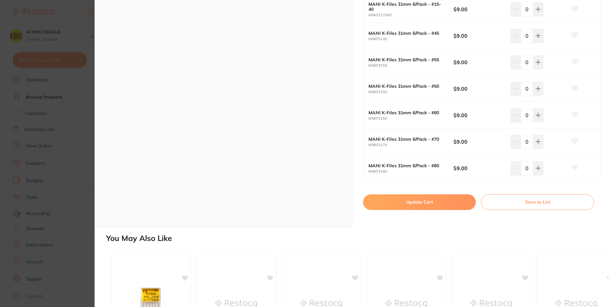
click at [407, 203] on button "Update Cart" at bounding box center [419, 202] width 113 height 15
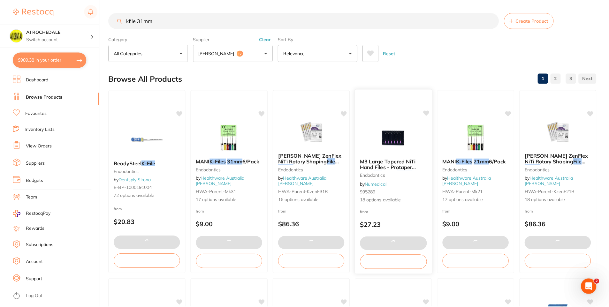
scroll to position [0, 0]
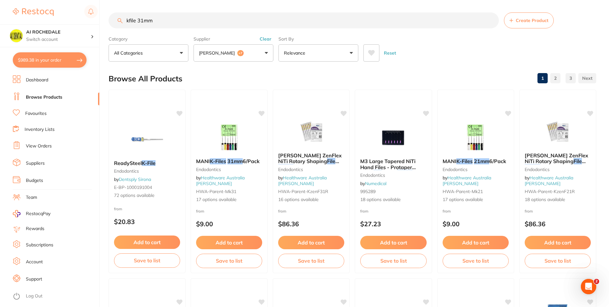
click at [257, 23] on input "kfile 31mm" at bounding box center [304, 20] width 390 height 16
type input "k"
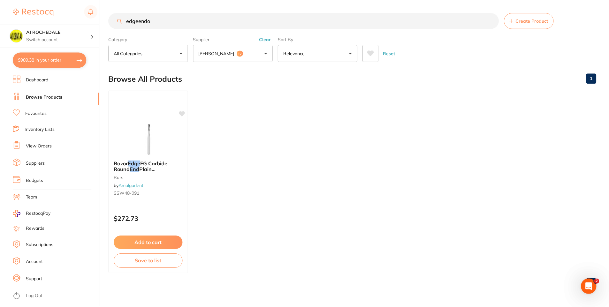
scroll to position [0, 0]
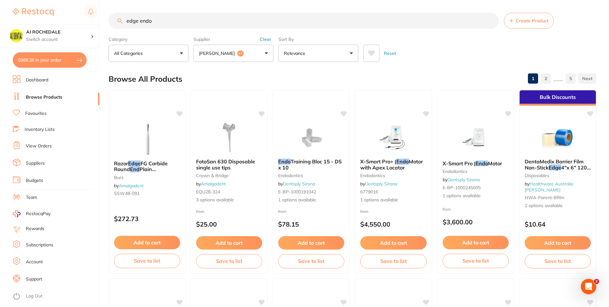
click at [160, 23] on input "edge endo" at bounding box center [304, 21] width 390 height 16
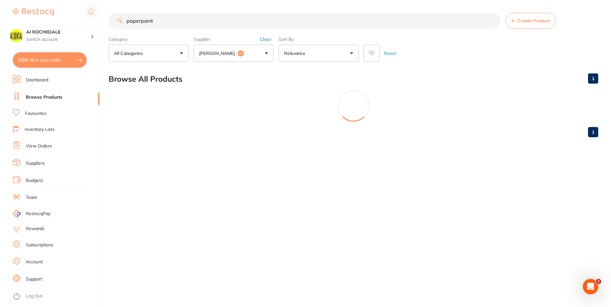
click at [176, 19] on input "paperpoint" at bounding box center [305, 21] width 392 height 16
click at [170, 24] on input "paper point" at bounding box center [305, 21] width 392 height 16
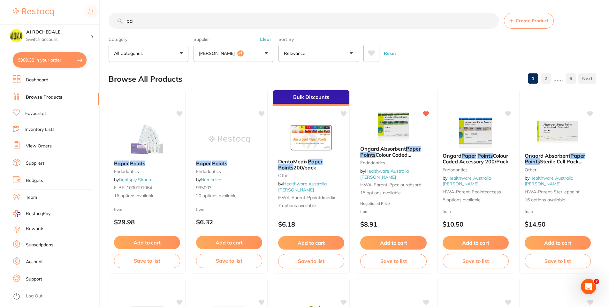
type input "p"
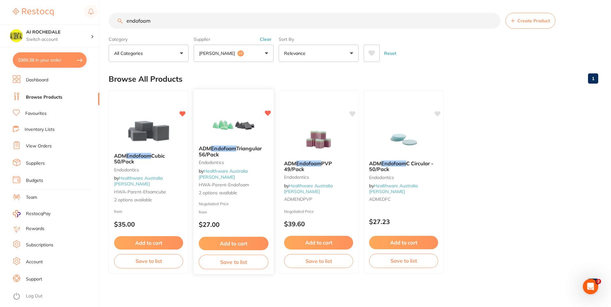
type input "endofoam"
click at [240, 242] on button "Add to cart" at bounding box center [234, 244] width 70 height 14
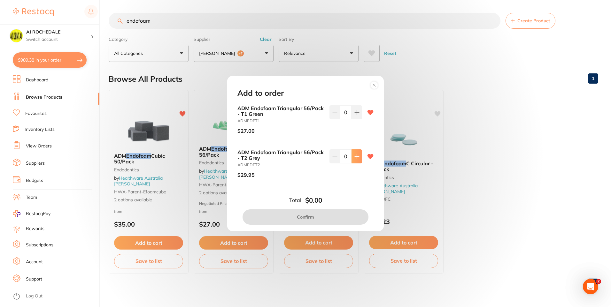
click at [355, 161] on button at bounding box center [356, 157] width 11 height 14
type input "1"
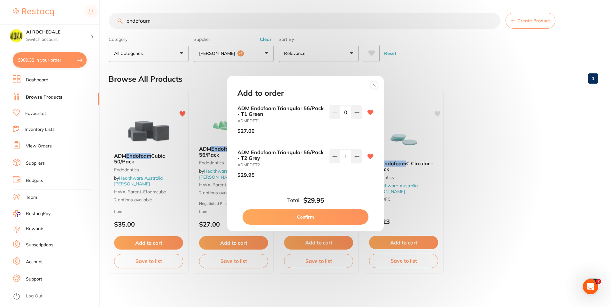
click at [337, 215] on button "Confirm" at bounding box center [306, 217] width 126 height 15
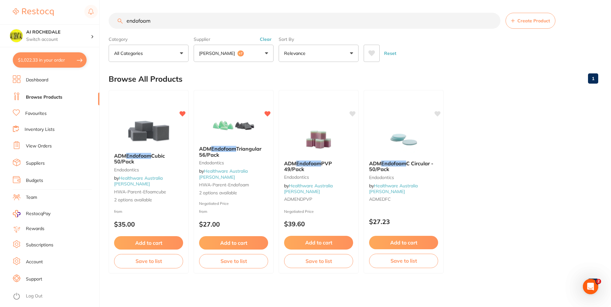
click at [233, 23] on input "endofoam" at bounding box center [305, 21] width 392 height 16
type input "e"
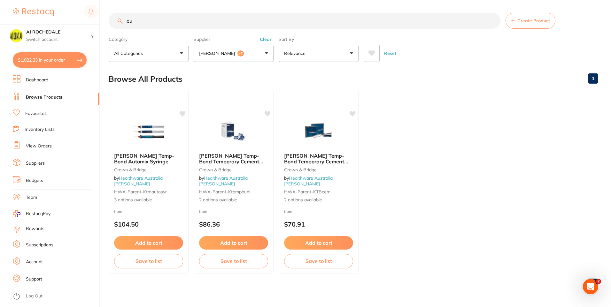
type input "e"
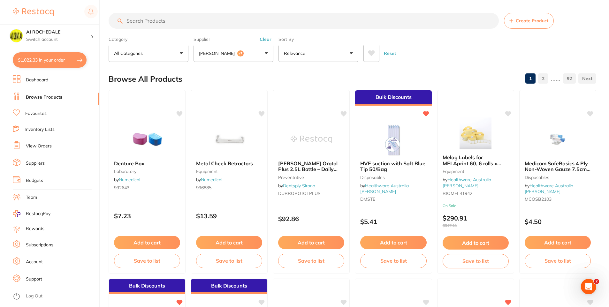
click at [371, 53] on icon at bounding box center [371, 53] width 7 height 6
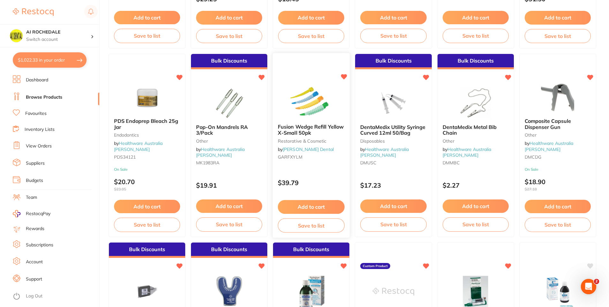
scroll to position [799, 0]
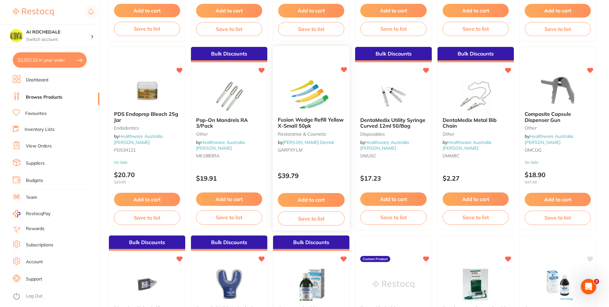
click at [331, 165] on div "Fusion Wedge Refill Yellow X-Small 50pk restorative & cosmetic by Erskine Denta…" at bounding box center [312, 139] width 78 height 186
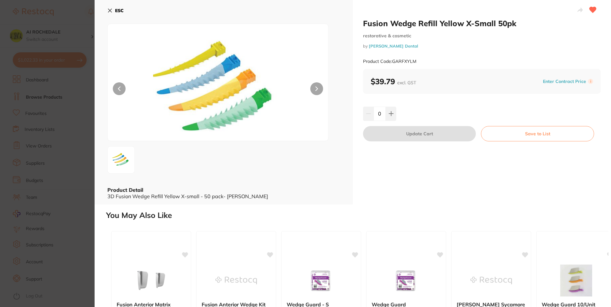
click at [389, 114] on icon at bounding box center [391, 114] width 4 height 4
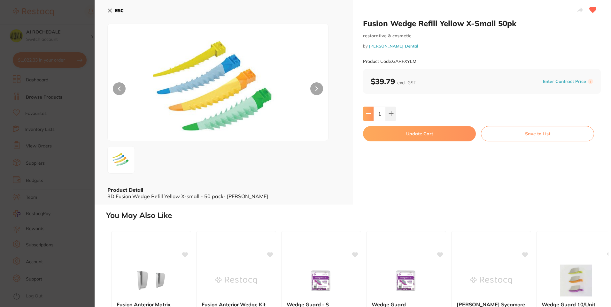
click at [366, 110] on button at bounding box center [368, 114] width 11 height 14
type input "0"
click at [109, 9] on icon at bounding box center [109, 10] width 5 height 5
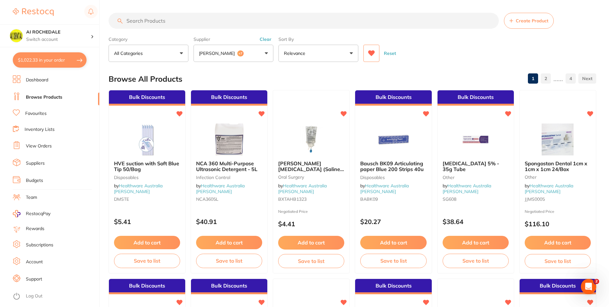
click at [276, 22] on input "search" at bounding box center [304, 21] width 390 height 16
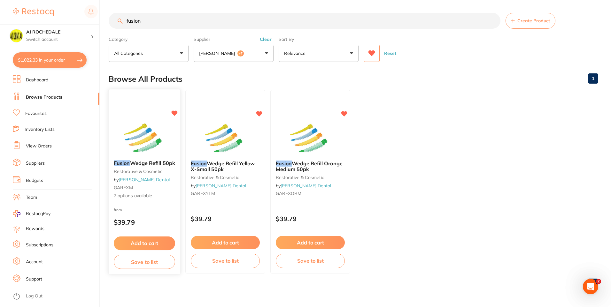
type input "fusion"
click at [166, 204] on div "Fusion Wedge Refill 50pk restorative & cosmetic by Erskine Dental GARFXM 2 opti…" at bounding box center [145, 179] width 72 height 49
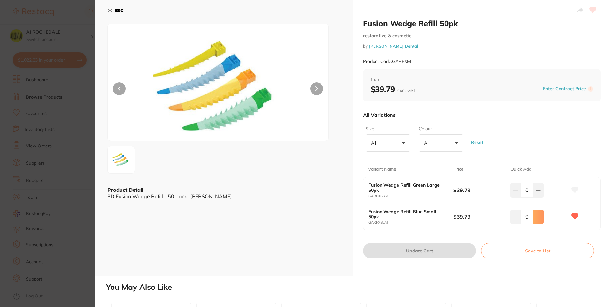
click at [538, 217] on icon at bounding box center [538, 217] width 5 height 5
type input "1"
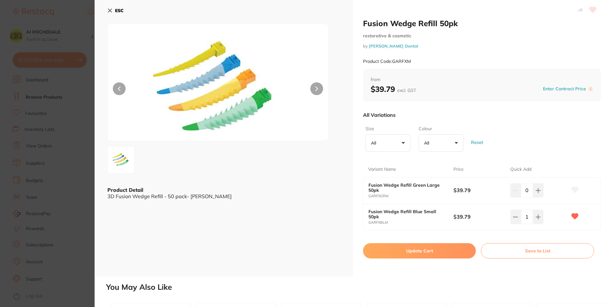
click at [442, 249] on button "Update Cart" at bounding box center [419, 250] width 113 height 15
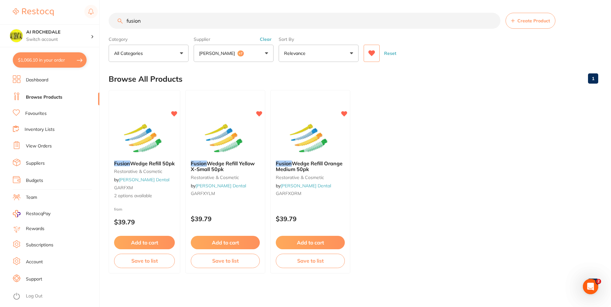
click at [207, 24] on input "fusion" at bounding box center [305, 21] width 392 height 16
type input "f"
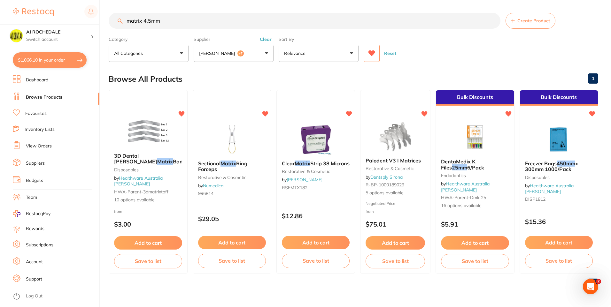
click at [368, 54] on button at bounding box center [372, 53] width 16 height 17
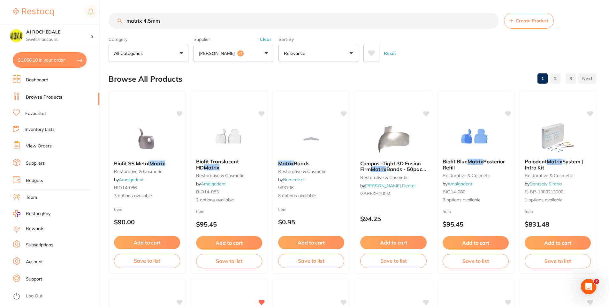
click at [128, 21] on input "matrix 4.5mm" at bounding box center [304, 21] width 390 height 16
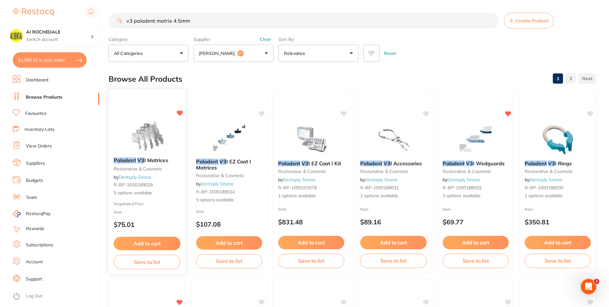
type input "v3 palodent matrix 4.5mm"
click at [168, 199] on div "Palodent V3 I Matrices restorative & cosmetic by Dentsply Sirona R-BP-100018902…" at bounding box center [147, 176] width 77 height 49
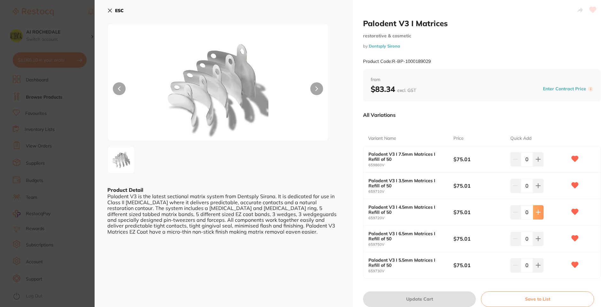
click at [536, 213] on icon at bounding box center [538, 212] width 5 height 5
type input "1"
click at [443, 299] on button "Update Cart" at bounding box center [419, 299] width 113 height 15
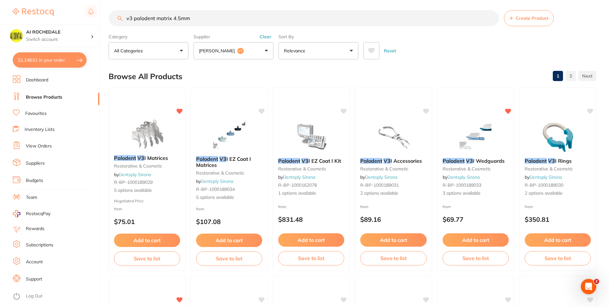
click at [257, 19] on input "v3 palodent matrix 4.5mm" at bounding box center [304, 18] width 390 height 16
click at [493, 18] on input "v3 palodent matrix 4.5mm" at bounding box center [304, 18] width 390 height 16
click at [466, 19] on input "search" at bounding box center [304, 18] width 390 height 16
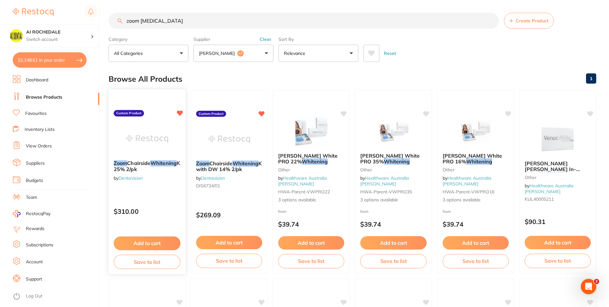
type input "zoom whitening"
click at [163, 193] on div "Zoom Chairside Whitening Kit 25% 2/pk by Dentavision Custom Product $310.00 Add…" at bounding box center [147, 182] width 78 height 186
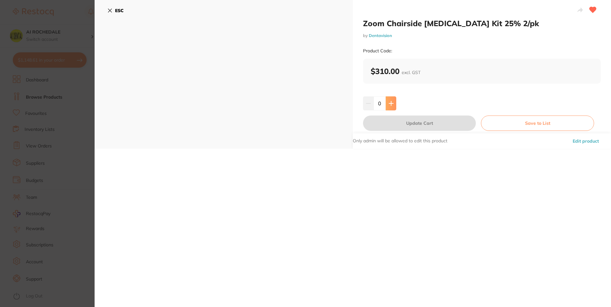
click at [391, 104] on icon at bounding box center [391, 103] width 5 height 5
type input "1"
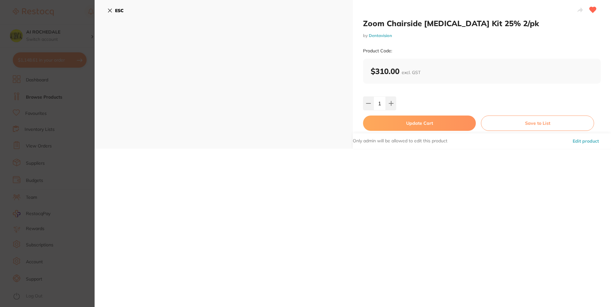
click at [413, 122] on button "Update Cart" at bounding box center [419, 123] width 113 height 15
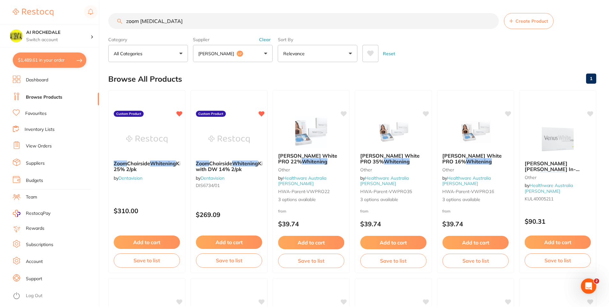
scroll to position [1, 0]
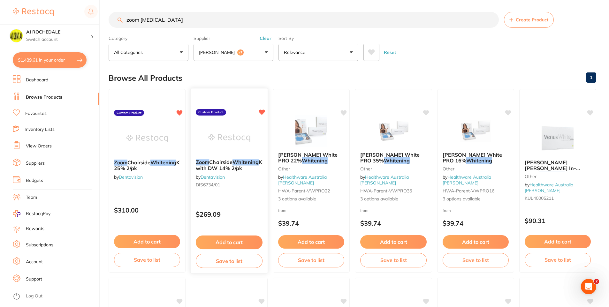
click at [242, 198] on div "Zoom Chairside Whitening Kit with DW 14% 2/pk by Dentavision DIS6734/01 Custom …" at bounding box center [229, 181] width 78 height 186
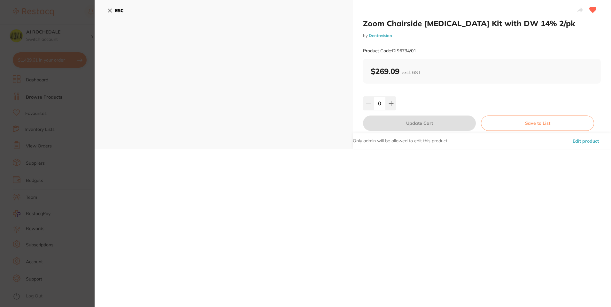
click at [109, 10] on icon at bounding box center [110, 11] width 4 height 4
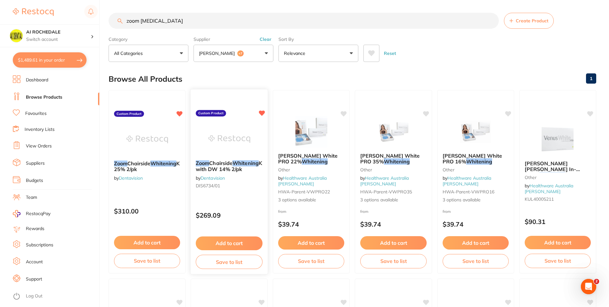
click at [263, 111] on icon at bounding box center [262, 113] width 6 height 5
click at [192, 23] on input "zoom whitening" at bounding box center [304, 21] width 390 height 16
type input "z"
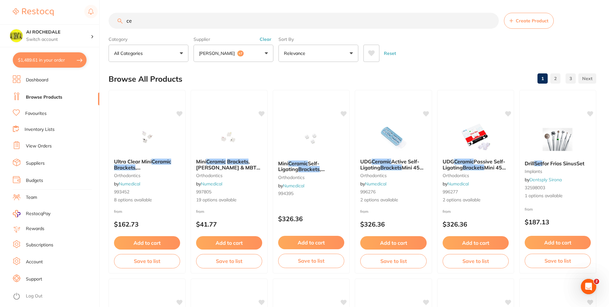
type input "c"
paste input "3010xf"
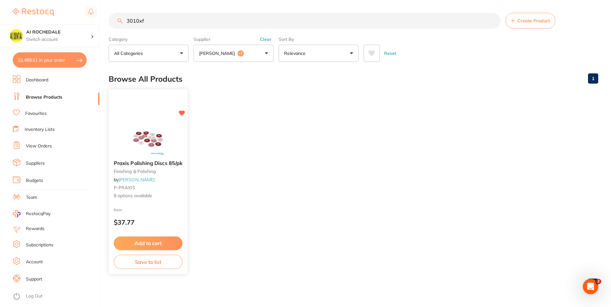
type input "3010xf"
click at [167, 217] on div "from $37.77" at bounding box center [148, 217] width 79 height 23
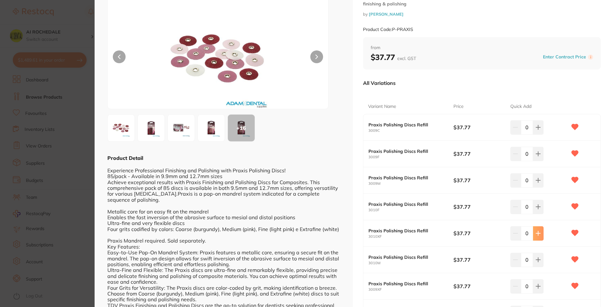
click at [538, 234] on icon at bounding box center [538, 234] width 4 height 4
type input "1"
click at [537, 260] on icon at bounding box center [538, 260] width 4 height 4
type input "1"
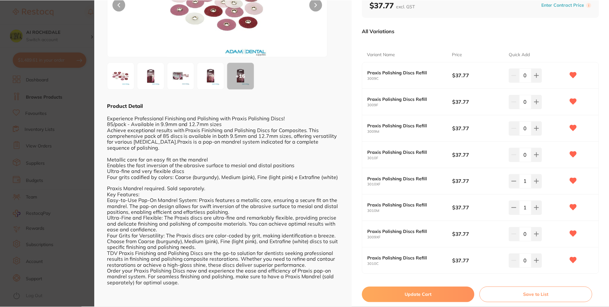
scroll to position [102, 0]
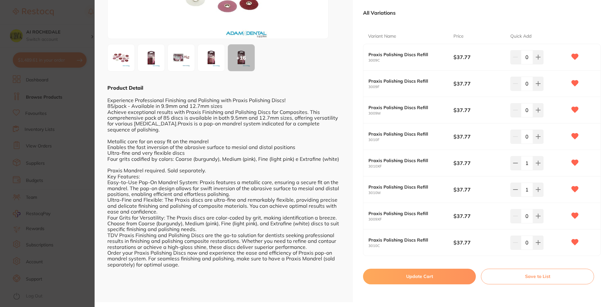
click at [416, 277] on button "Update Cart" at bounding box center [419, 276] width 113 height 15
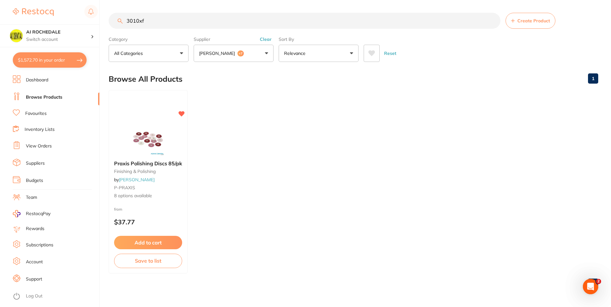
click at [235, 23] on input "3010xf" at bounding box center [305, 21] width 392 height 16
type input "3"
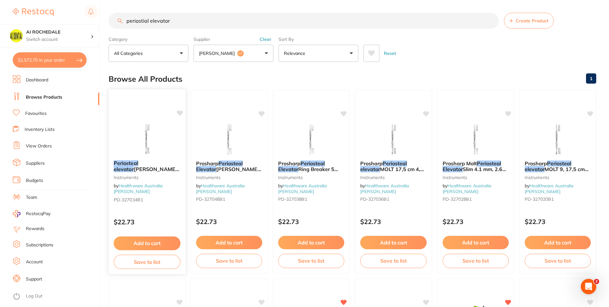
type input "periostial elevator"
click at [152, 200] on div "Periosteal elevator Nordberg 3.5mm, 6.4 mm Instruments by Healthware Australia …" at bounding box center [147, 182] width 77 height 55
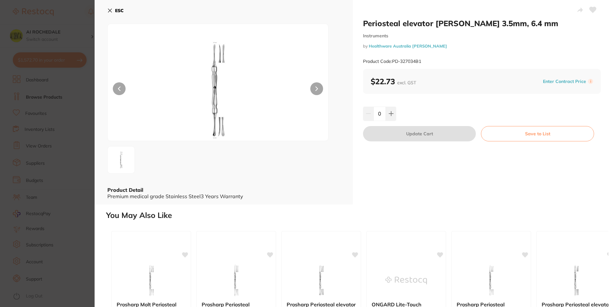
click at [320, 90] on button at bounding box center [316, 88] width 13 height 13
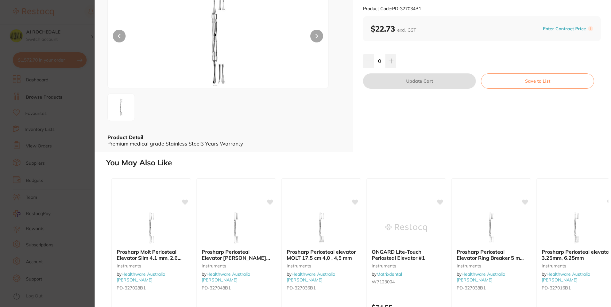
scroll to position [64, 0]
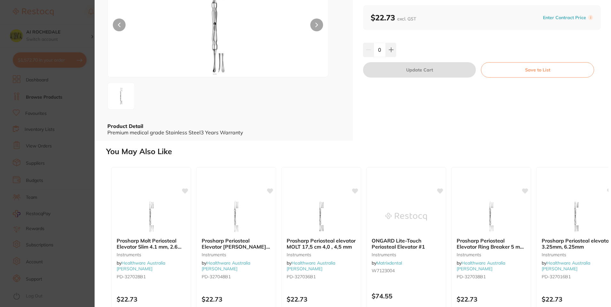
drag, startPoint x: 159, startPoint y: 276, endPoint x: 174, endPoint y: 269, distance: 16.7
click at [159, 276] on div "Prosharp Molt Periosteal Elevator Slim 4.1 mm, 2.6 mm Instruments by Healthware…" at bounding box center [151, 260] width 79 height 54
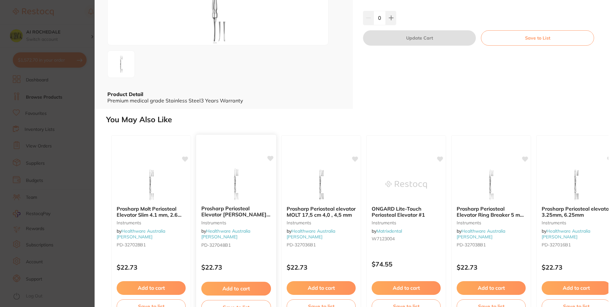
click at [240, 250] on div "Prosharp Periosteal Elevator Buser Arrow CRV 3.5mm, 4.1 mm Instruments by Healt…" at bounding box center [236, 228] width 81 height 186
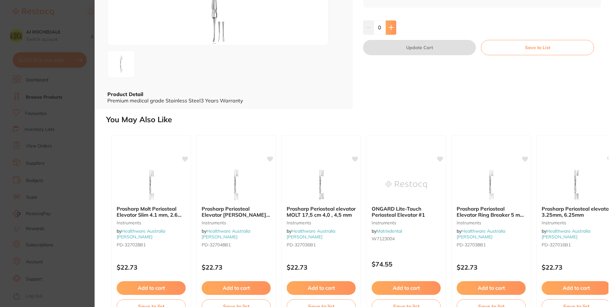
click at [389, 30] on icon at bounding box center [391, 27] width 5 height 5
type input "1"
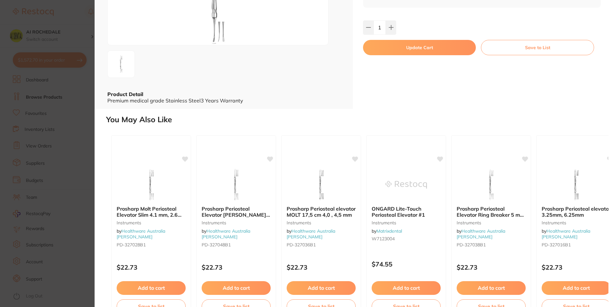
click at [389, 55] on button "Update Cart" at bounding box center [419, 47] width 113 height 15
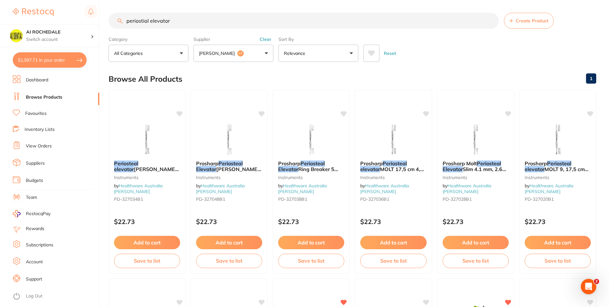
click at [224, 26] on input "periostial elevator" at bounding box center [304, 21] width 390 height 16
type input "p"
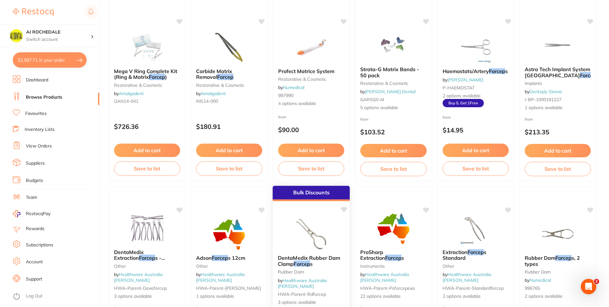
scroll to position [351, 0]
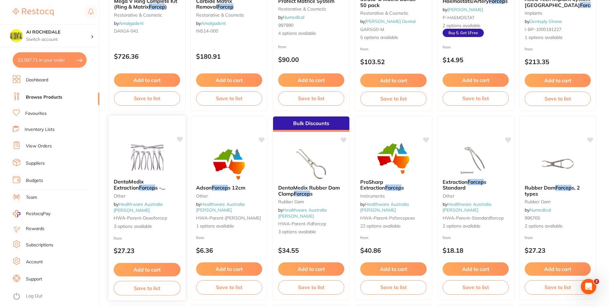
type input "pediatric forcep"
click at [163, 242] on div "from $27.23" at bounding box center [147, 246] width 77 height 23
click at [163, 242] on section at bounding box center [304, 153] width 609 height 307
click at [159, 237] on div "from $27.23" at bounding box center [147, 246] width 77 height 23
click at [162, 173] on section at bounding box center [304, 153] width 609 height 307
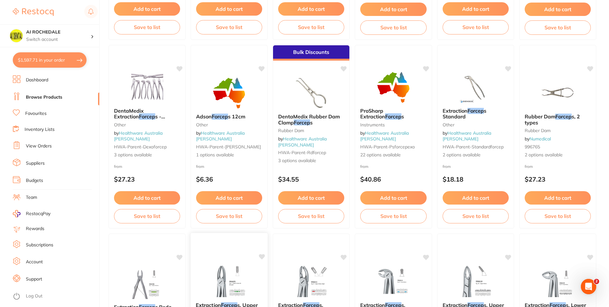
scroll to position [415, 0]
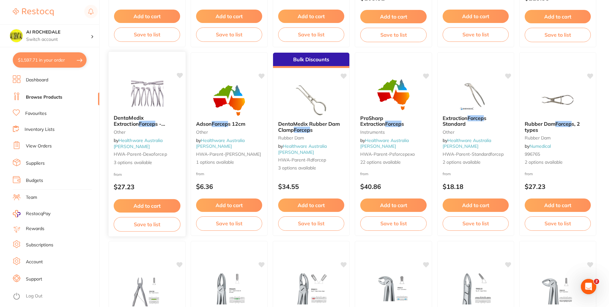
click at [169, 177] on div "from $27.23" at bounding box center [147, 182] width 77 height 23
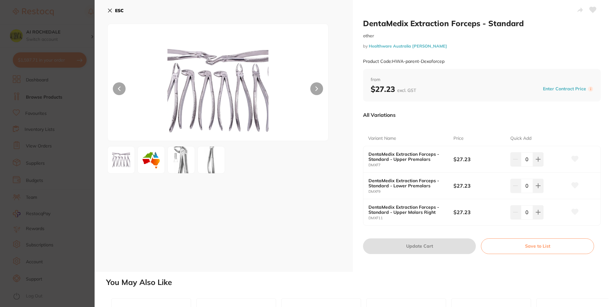
click at [108, 11] on icon at bounding box center [109, 10] width 5 height 5
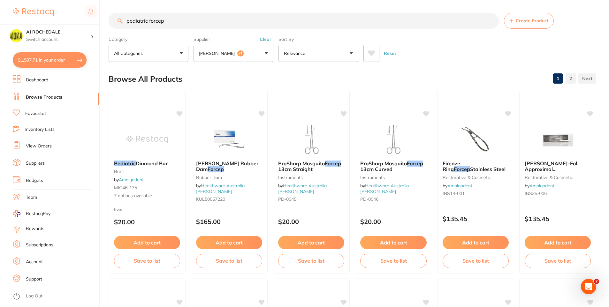
click at [143, 56] on p "All Categories" at bounding box center [129, 53] width 31 height 6
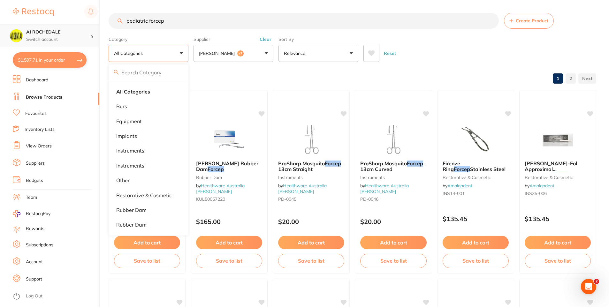
scroll to position [0, 0]
drag, startPoint x: 178, startPoint y: 25, endPoint x: 73, endPoint y: 31, distance: 105.0
click at [73, 31] on div "$1,597.71 AI ROCHEDALE Switch account AI ROCHEDALE $1,597.71 in your order Dash…" at bounding box center [304, 153] width 609 height 307
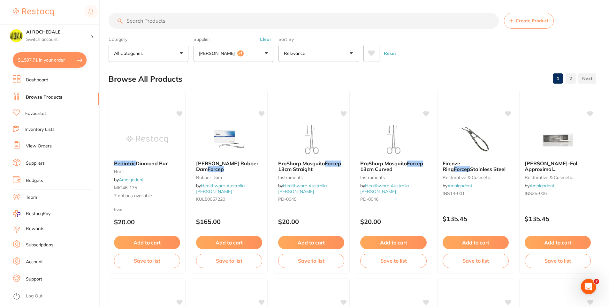
scroll to position [0, 0]
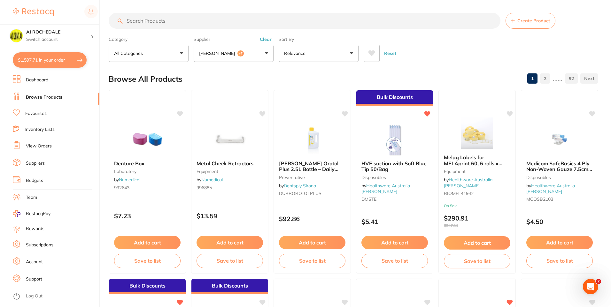
click at [140, 53] on p "All Categories" at bounding box center [129, 53] width 31 height 6
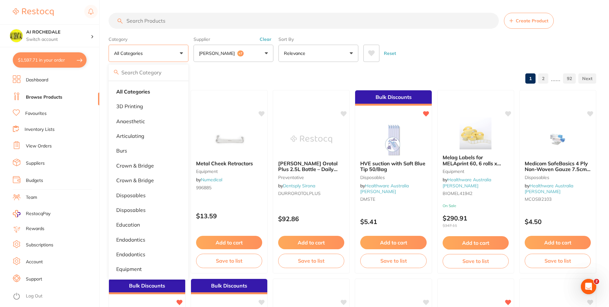
click at [174, 25] on input "search" at bounding box center [304, 21] width 390 height 16
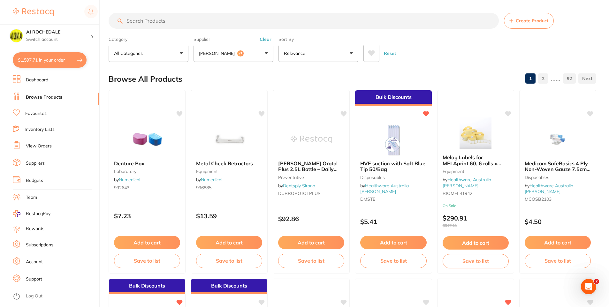
click at [197, 20] on input "search" at bounding box center [304, 21] width 390 height 16
click at [147, 57] on button "All Categories" at bounding box center [149, 53] width 80 height 17
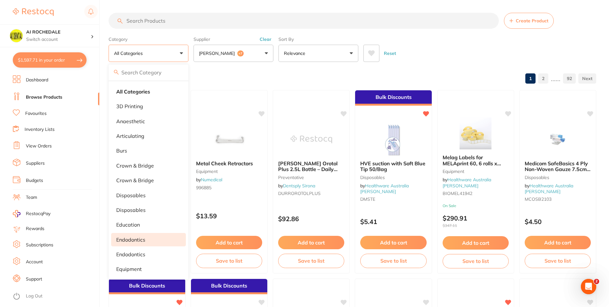
scroll to position [32, 0]
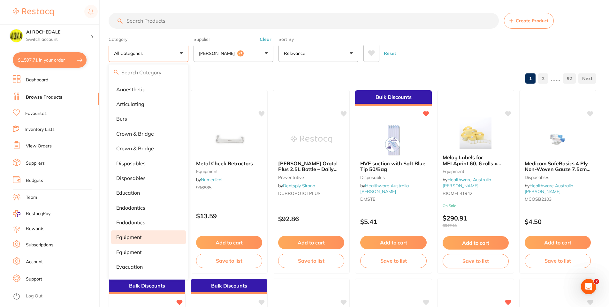
click at [130, 236] on p "equipment" at bounding box center [129, 238] width 26 height 6
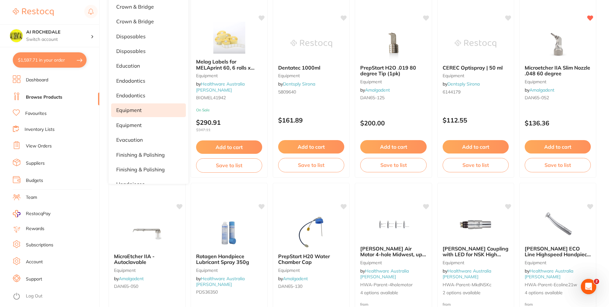
scroll to position [64, 0]
click at [132, 109] on p "equipment" at bounding box center [129, 110] width 26 height 6
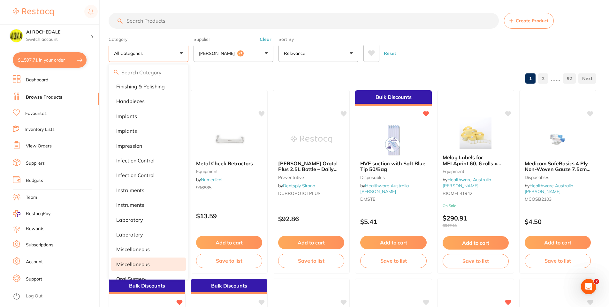
scroll to position [288, 0]
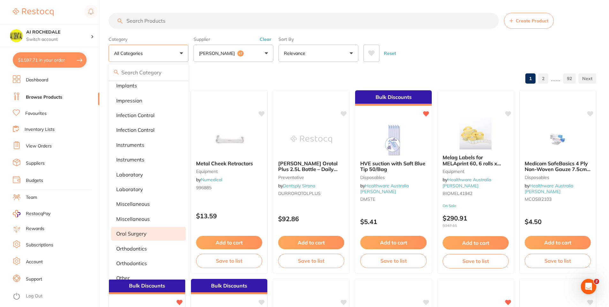
click at [129, 236] on p "oral surgery" at bounding box center [131, 234] width 30 height 6
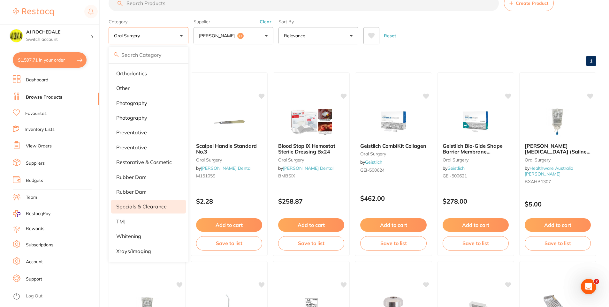
scroll to position [32, 0]
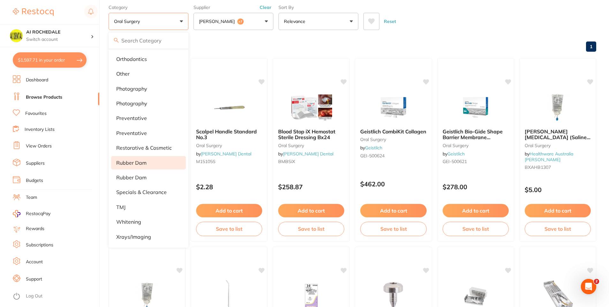
click at [142, 166] on li "rubber dam" at bounding box center [148, 162] width 75 height 13
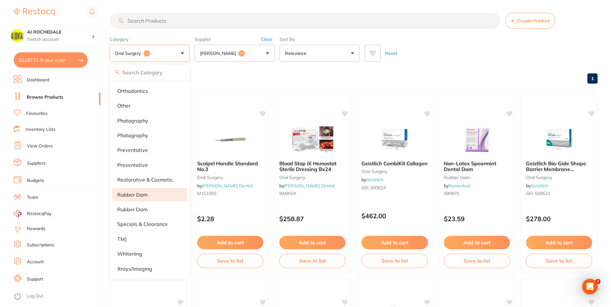
scroll to position [0, 0]
click at [369, 58] on button at bounding box center [372, 53] width 16 height 17
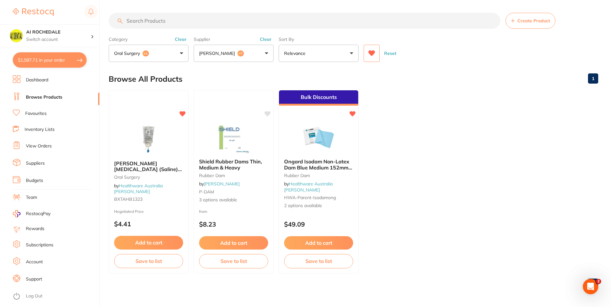
click at [155, 56] on button "oral surgery +1" at bounding box center [149, 53] width 80 height 17
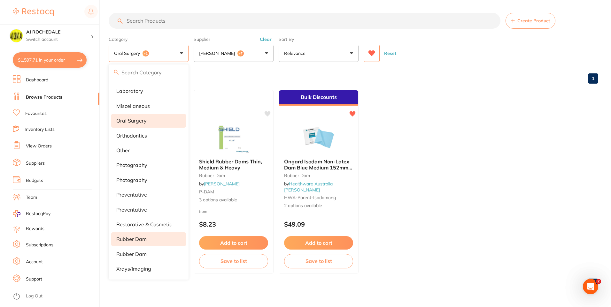
click at [139, 236] on p "rubber dam" at bounding box center [131, 239] width 30 height 6
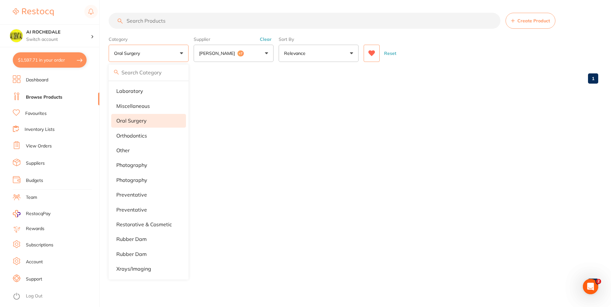
click at [141, 120] on p "oral surgery" at bounding box center [131, 121] width 30 height 6
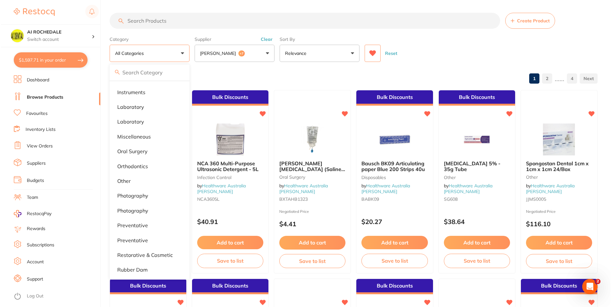
scroll to position [190, 0]
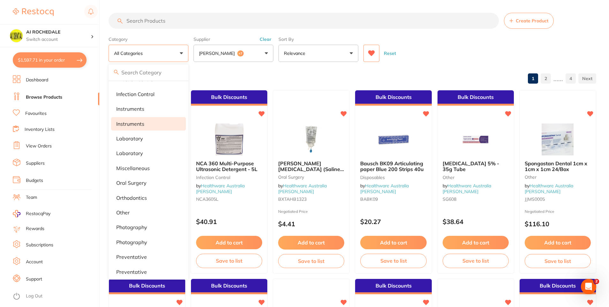
click at [138, 124] on p "Instruments" at bounding box center [130, 124] width 28 height 6
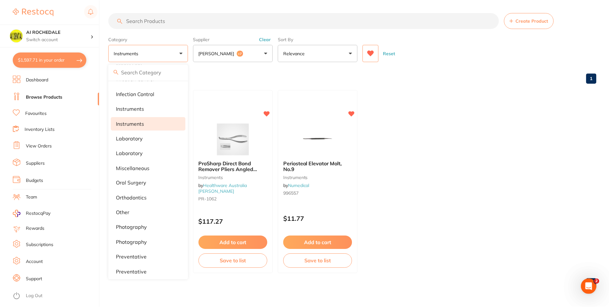
scroll to position [0, 0]
click at [468, 133] on ul "ProSharp Luxator Elevator Plastic Handle Instruments by Healthware Australia Ri…" at bounding box center [354, 182] width 490 height 184
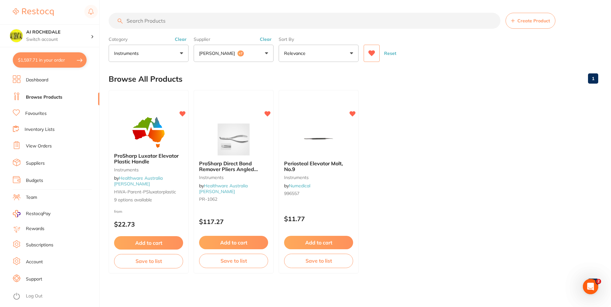
click at [376, 55] on button at bounding box center [372, 53] width 16 height 17
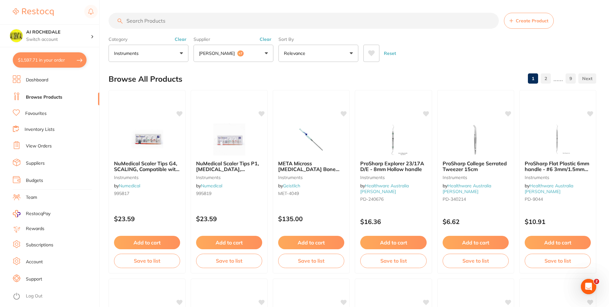
click at [164, 21] on input "search" at bounding box center [304, 21] width 390 height 16
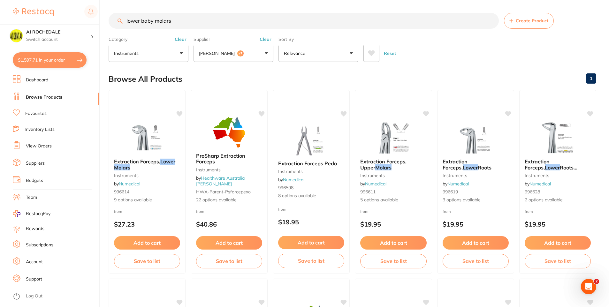
drag, startPoint x: 153, startPoint y: 21, endPoint x: 142, endPoint y: 20, distance: 11.3
click at [142, 20] on input "lower baby molars" at bounding box center [304, 21] width 390 height 16
click at [155, 21] on input "lower baby molars" at bounding box center [304, 21] width 390 height 16
drag, startPoint x: 152, startPoint y: 20, endPoint x: 142, endPoint y: 21, distance: 10.2
click at [142, 21] on input "lower baby molars" at bounding box center [304, 21] width 390 height 16
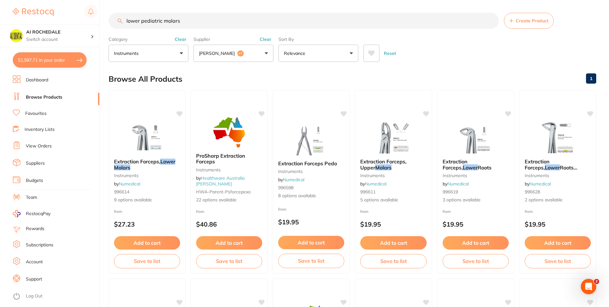
click at [196, 25] on input "lower pediatric molars" at bounding box center [304, 21] width 390 height 16
type input "l"
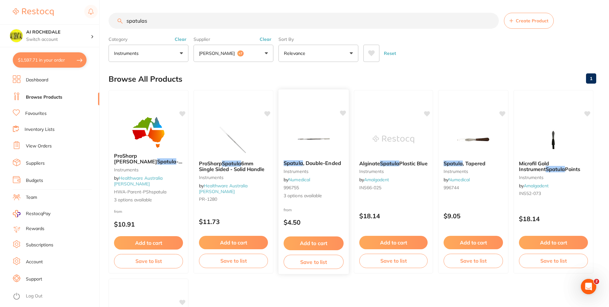
type input "spatulas"
click at [320, 210] on div "Spatula , Double-Ended instruments by Numedical 996755 3 options available from…" at bounding box center [313, 182] width 71 height 186
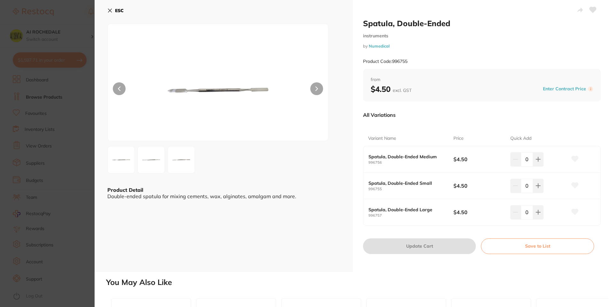
click at [312, 87] on button at bounding box center [316, 88] width 13 height 13
click at [122, 159] on img at bounding box center [121, 160] width 23 height 23
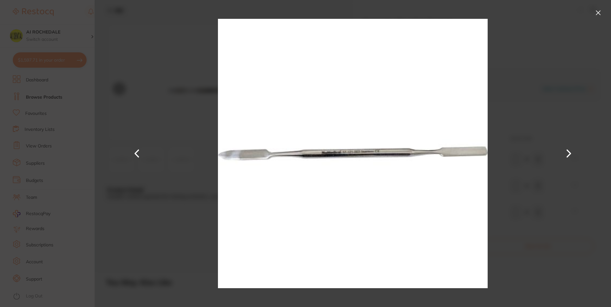
click at [567, 153] on button at bounding box center [568, 154] width 15 height 154
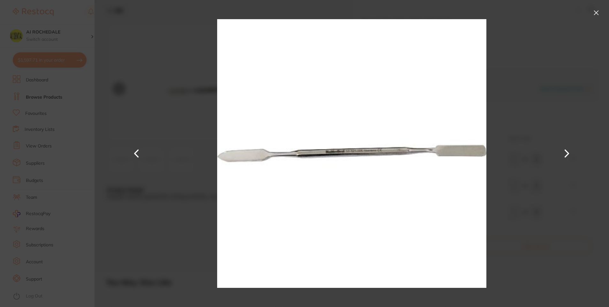
click at [596, 12] on button at bounding box center [596, 13] width 10 height 10
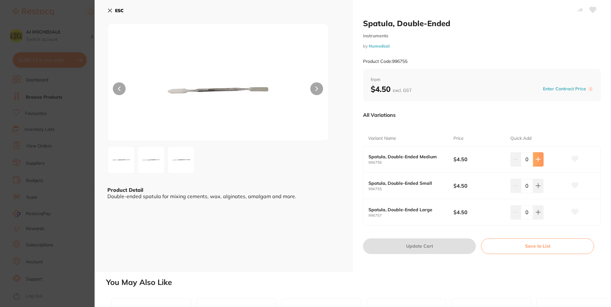
click at [538, 156] on button at bounding box center [538, 159] width 11 height 14
type input "2"
click at [453, 244] on button "Update Cart" at bounding box center [418, 246] width 112 height 15
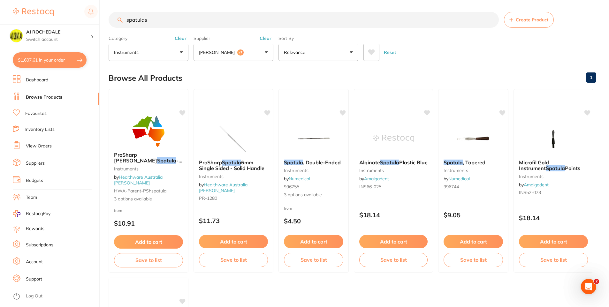
click at [232, 17] on input "spatulas" at bounding box center [304, 20] width 390 height 16
type input "s"
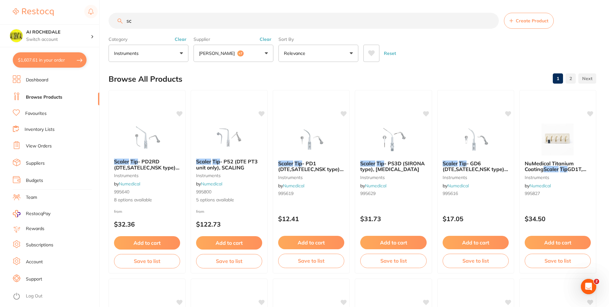
type input "s"
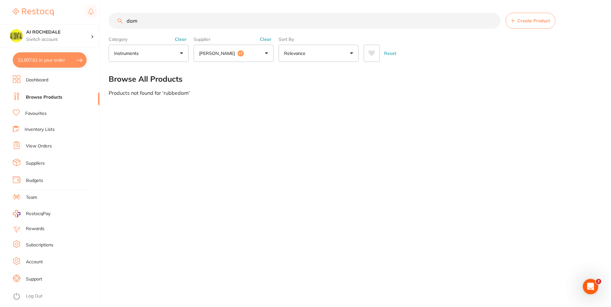
click at [182, 22] on input "dam" at bounding box center [305, 21] width 392 height 16
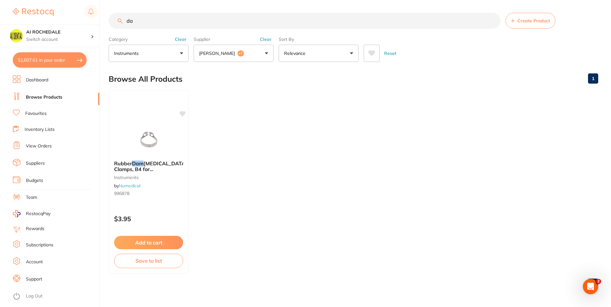
type input "d"
click at [136, 53] on p "Instruments" at bounding box center [127, 53] width 27 height 6
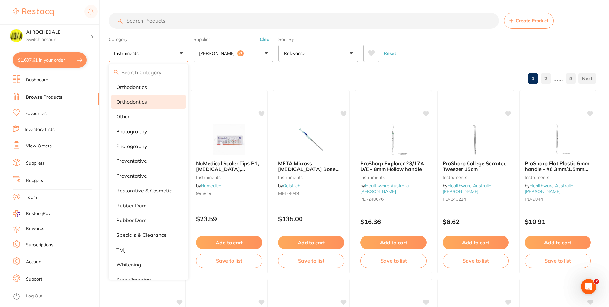
scroll to position [461, 0]
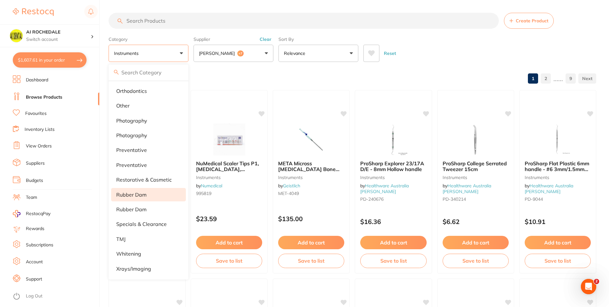
click at [136, 194] on p "rubber dam" at bounding box center [131, 195] width 30 height 6
click at [442, 58] on div "Reset" at bounding box center [478, 51] width 228 height 22
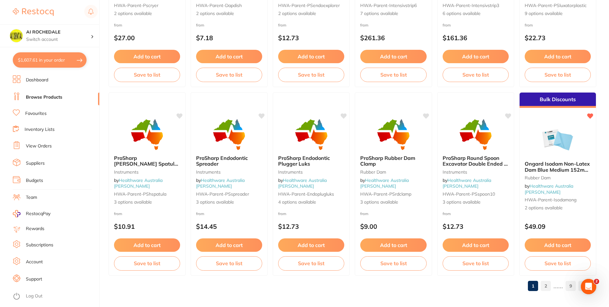
scroll to position [1510, 0]
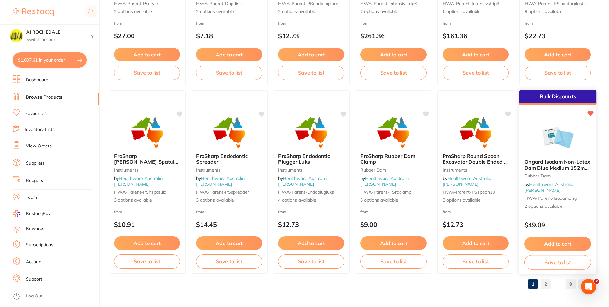
click at [567, 246] on button "Add to cart" at bounding box center [558, 244] width 67 height 14
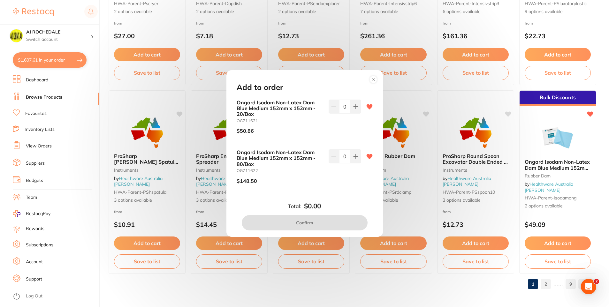
scroll to position [0, 0]
click at [351, 109] on button at bounding box center [356, 107] width 11 height 14
type input "1"
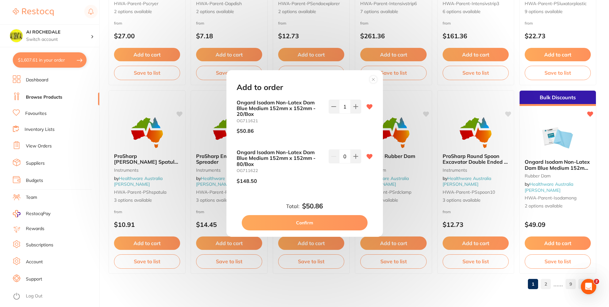
click at [315, 225] on button "Confirm" at bounding box center [305, 222] width 126 height 15
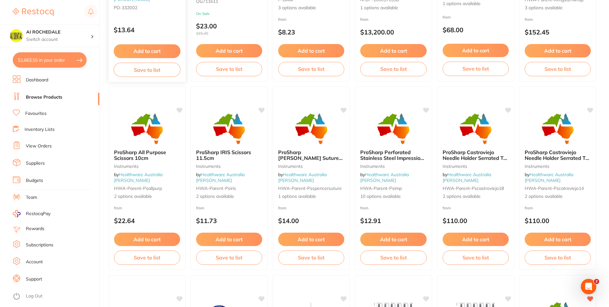
scroll to position [1127, 0]
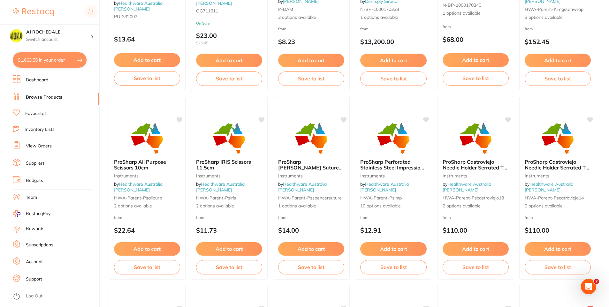
click at [45, 60] on button "$1,663.55 in your order" at bounding box center [50, 59] width 74 height 15
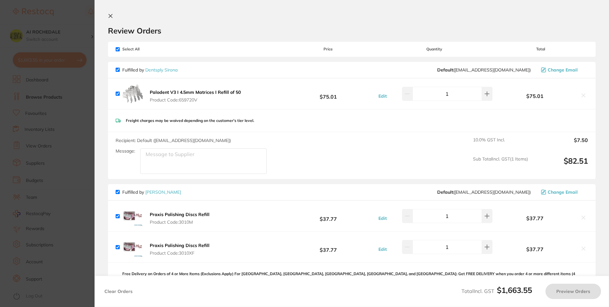
checkbox input "true"
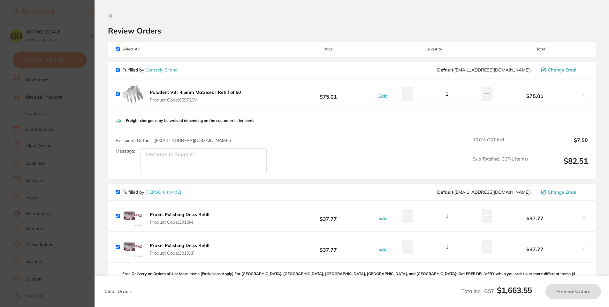
checkbox input "true"
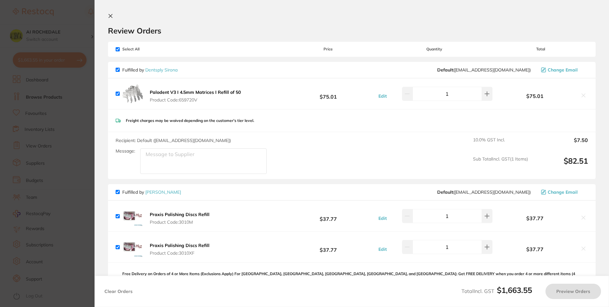
checkbox input "true"
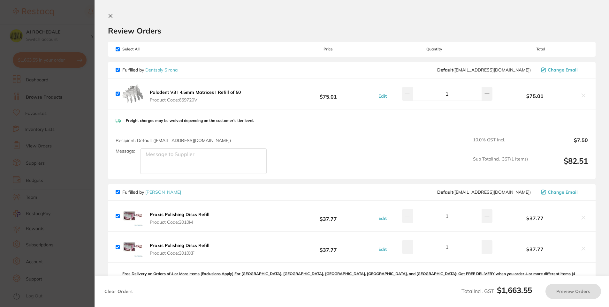
checkbox input "true"
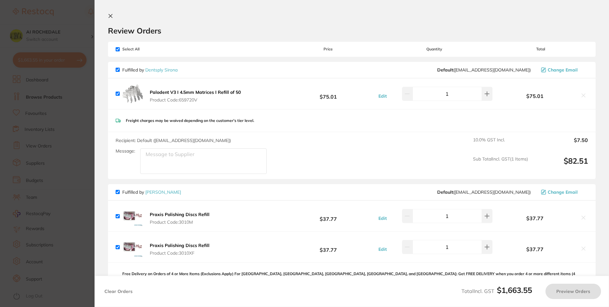
checkbox input "true"
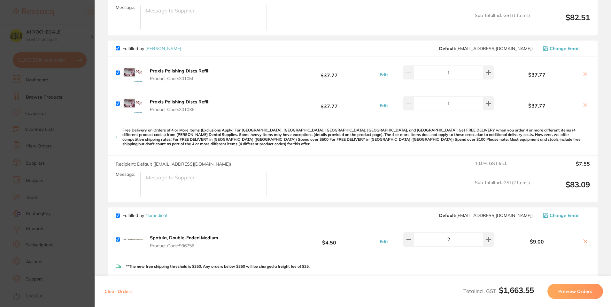
scroll to position [96, 0]
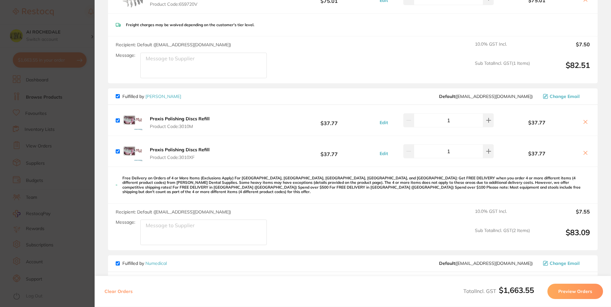
click at [584, 121] on icon at bounding box center [586, 122] width 4 height 4
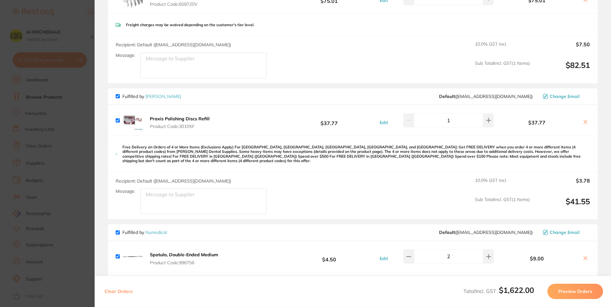
click at [583, 123] on icon at bounding box center [585, 121] width 5 height 5
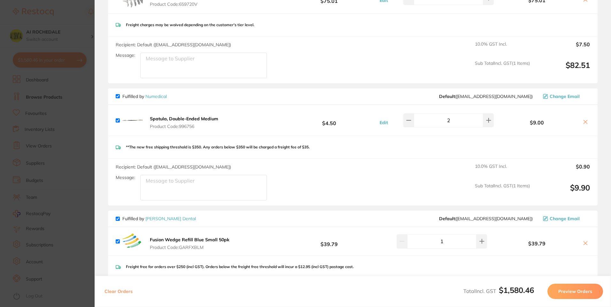
checkbox input "true"
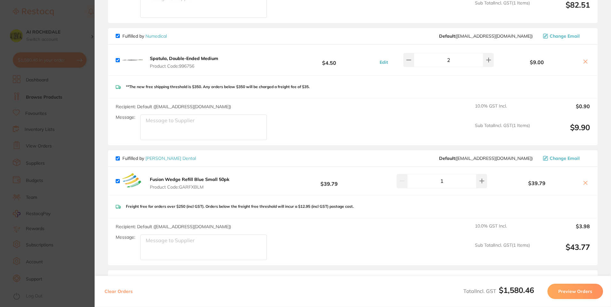
scroll to position [160, 0]
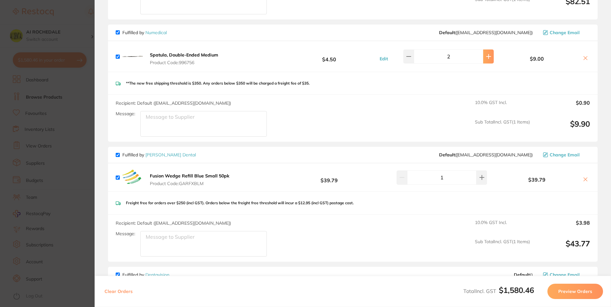
click at [483, 55] on button at bounding box center [488, 57] width 11 height 14
type input "4"
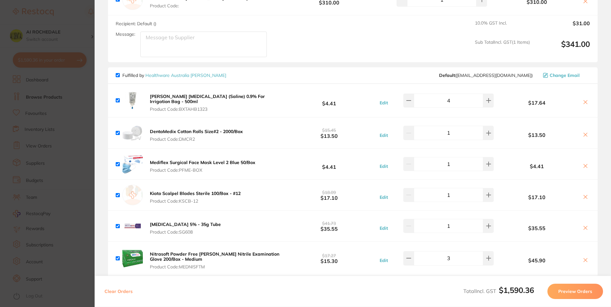
scroll to position [479, 0]
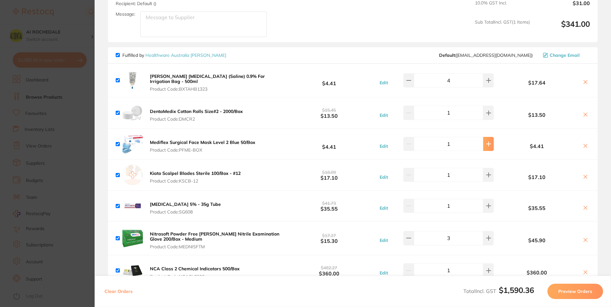
click at [486, 142] on icon at bounding box center [488, 144] width 5 height 5
click at [487, 142] on icon at bounding box center [488, 144] width 5 height 5
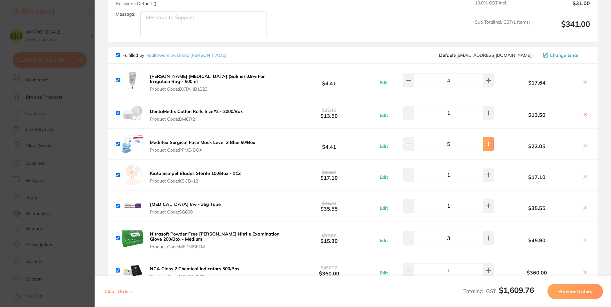
click at [487, 142] on icon at bounding box center [488, 144] width 5 height 5
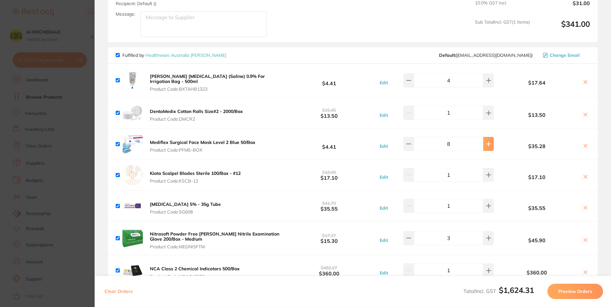
click at [487, 142] on icon at bounding box center [488, 144] width 5 height 5
type input "10"
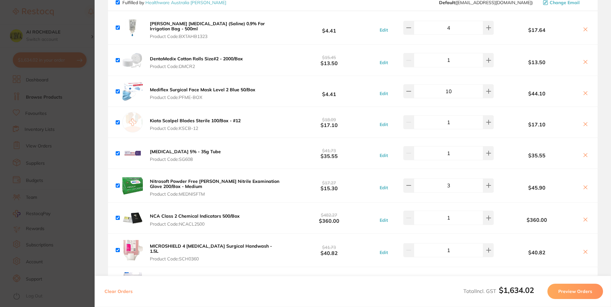
scroll to position [543, 0]
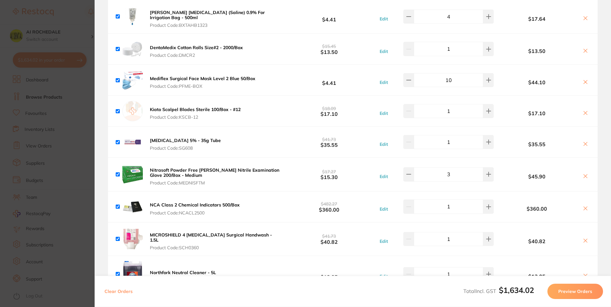
click at [584, 142] on icon at bounding box center [586, 144] width 4 height 4
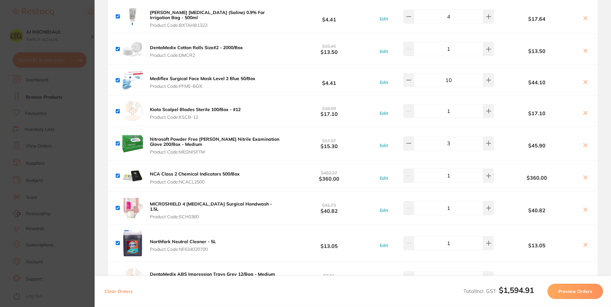
checkbox input "true"
click at [412, 137] on button at bounding box center [408, 143] width 11 height 14
type input "2"
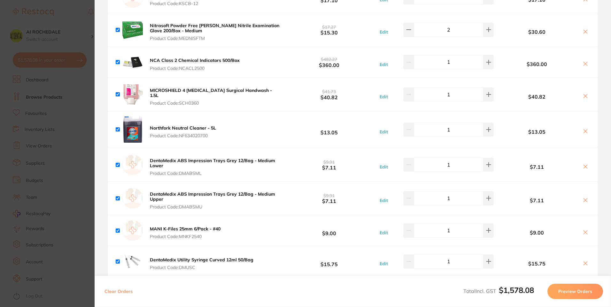
scroll to position [671, 0]
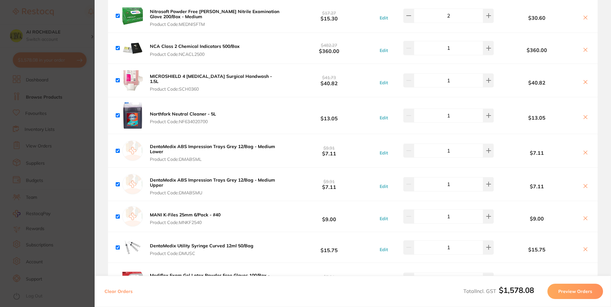
click at [584, 217] on icon at bounding box center [586, 219] width 4 height 4
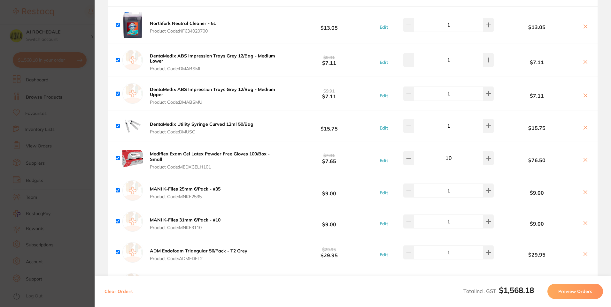
scroll to position [771, 0]
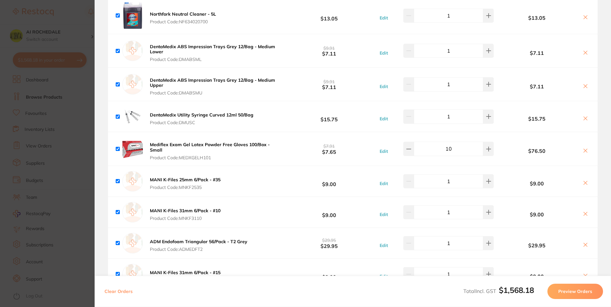
click at [587, 116] on button at bounding box center [585, 119] width 9 height 7
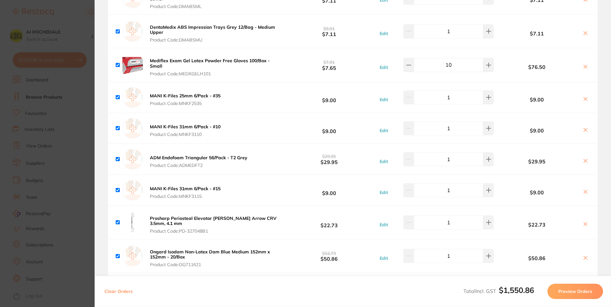
scroll to position [835, 0]
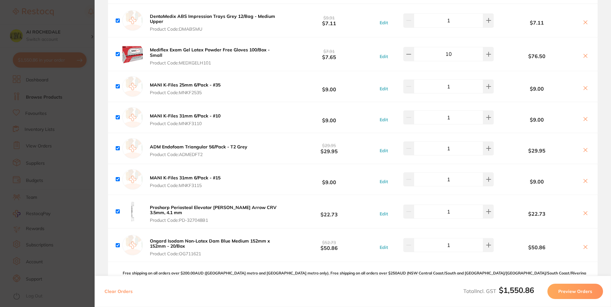
click at [586, 148] on icon at bounding box center [585, 150] width 5 height 5
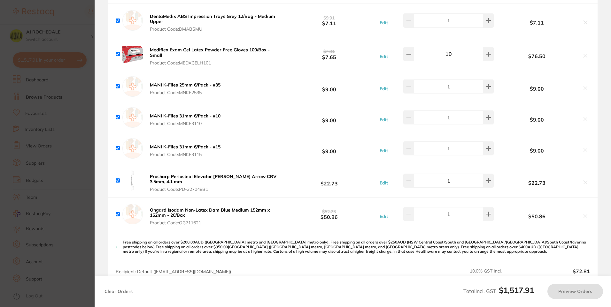
checkbox input "true"
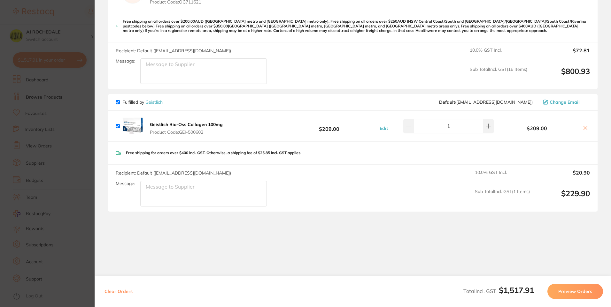
scroll to position [1060, 0]
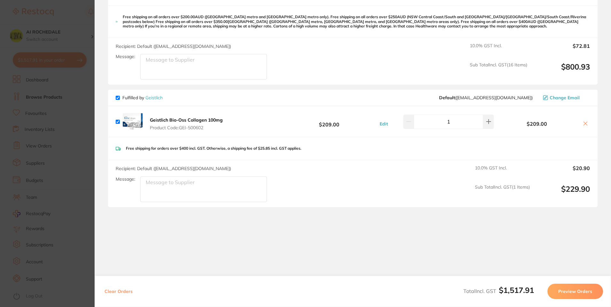
click at [580, 291] on button "Preview Orders" at bounding box center [575, 291] width 56 height 15
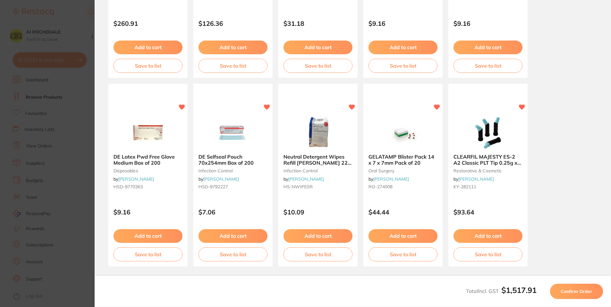
scroll to position [165, 0]
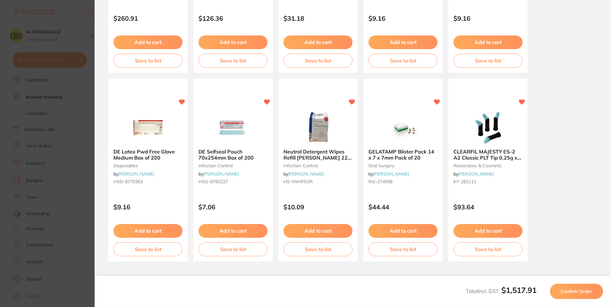
click at [569, 290] on span "Confirm Order" at bounding box center [576, 292] width 31 height 6
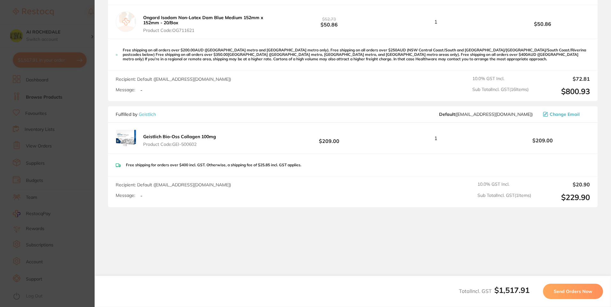
scroll to position [1012, 0]
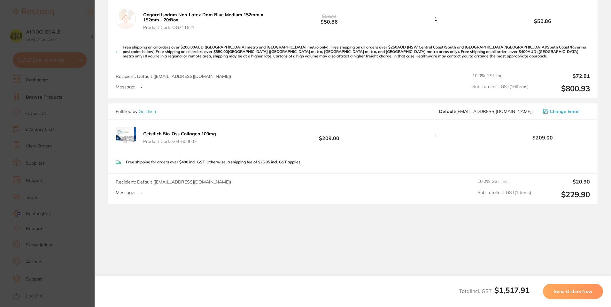
click at [577, 292] on span "Send Orders Now" at bounding box center [573, 292] width 38 height 6
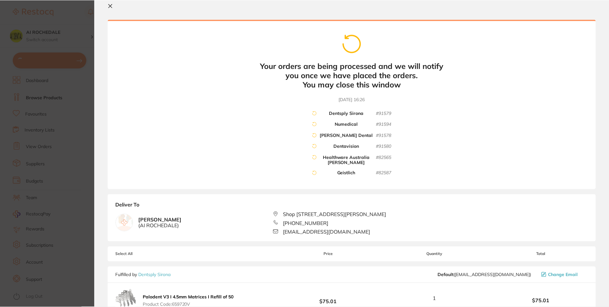
scroll to position [0, 0]
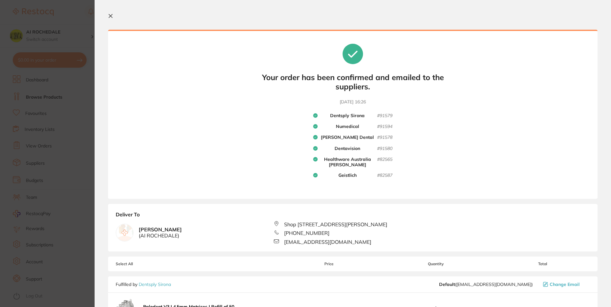
click at [109, 13] on icon at bounding box center [110, 15] width 5 height 5
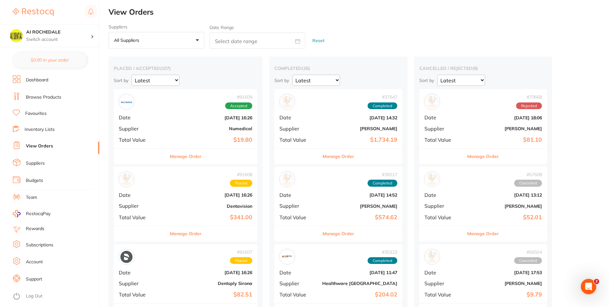
click at [48, 81] on link "Dashboard" at bounding box center [37, 80] width 22 height 6
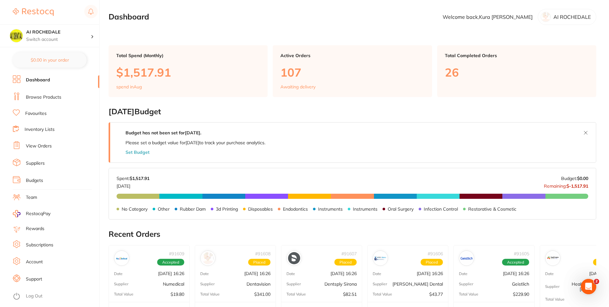
click at [51, 97] on link "Browse Products" at bounding box center [43, 97] width 35 height 6
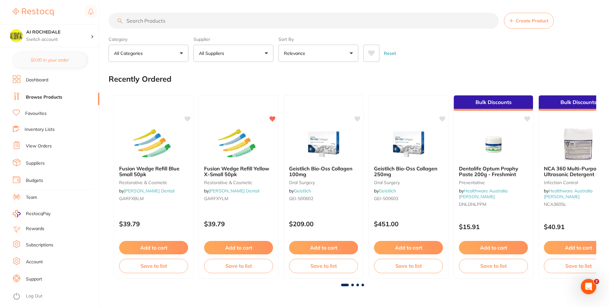
click at [191, 24] on input "search" at bounding box center [304, 21] width 390 height 16
click at [194, 22] on input "search" at bounding box center [304, 21] width 390 height 16
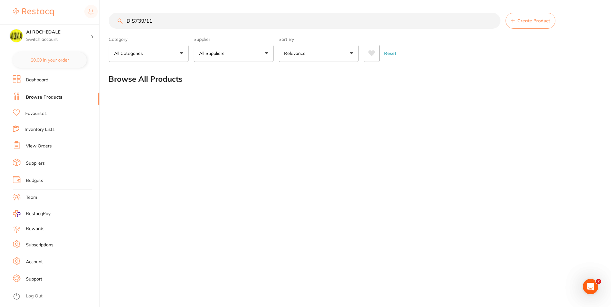
click at [135, 20] on input "DIS739/11" at bounding box center [305, 21] width 392 height 16
click at [143, 19] on input "dis739/11" at bounding box center [305, 21] width 392 height 16
click at [170, 20] on input "dis739\11" at bounding box center [305, 21] width 392 height 16
type input "d"
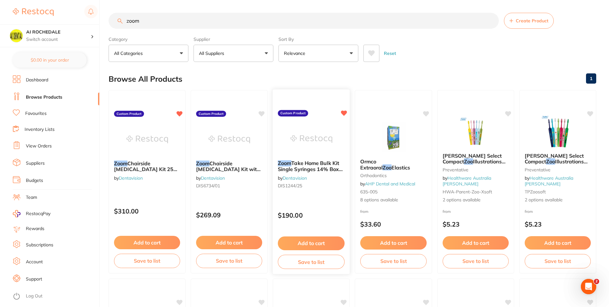
click at [330, 178] on div "Zoom Take Home Bulk Kit Single Syringes 14% Box 25 by Dentavision DIS1244/25" at bounding box center [311, 175] width 77 height 41
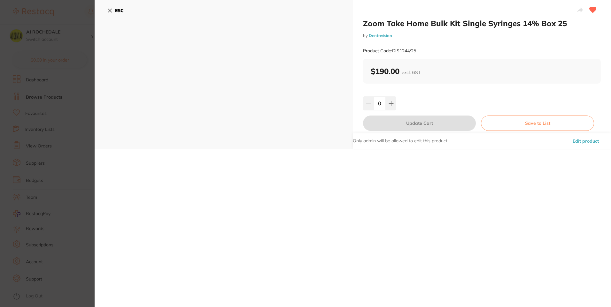
click at [112, 8] on icon at bounding box center [109, 10] width 5 height 5
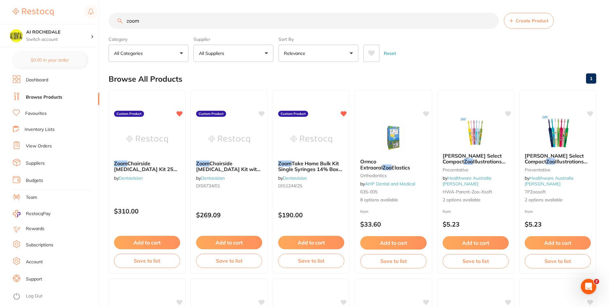
click at [246, 23] on input "zoom" at bounding box center [304, 21] width 390 height 16
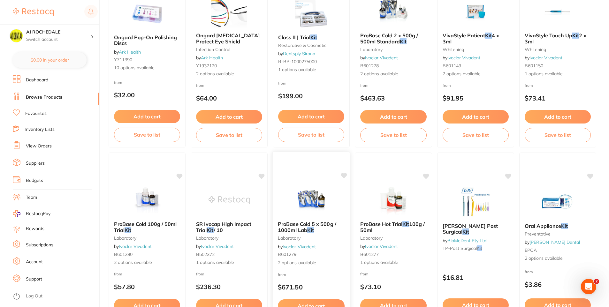
scroll to position [320, 0]
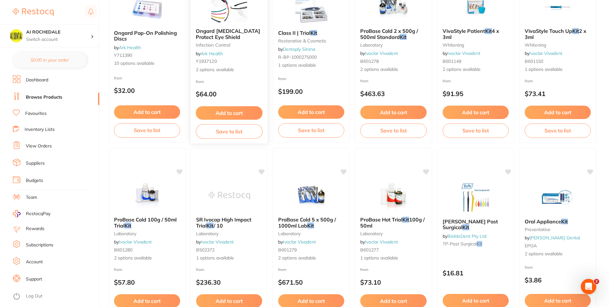
type input "zoom kit"
